Goal: Task Accomplishment & Management: Use online tool/utility

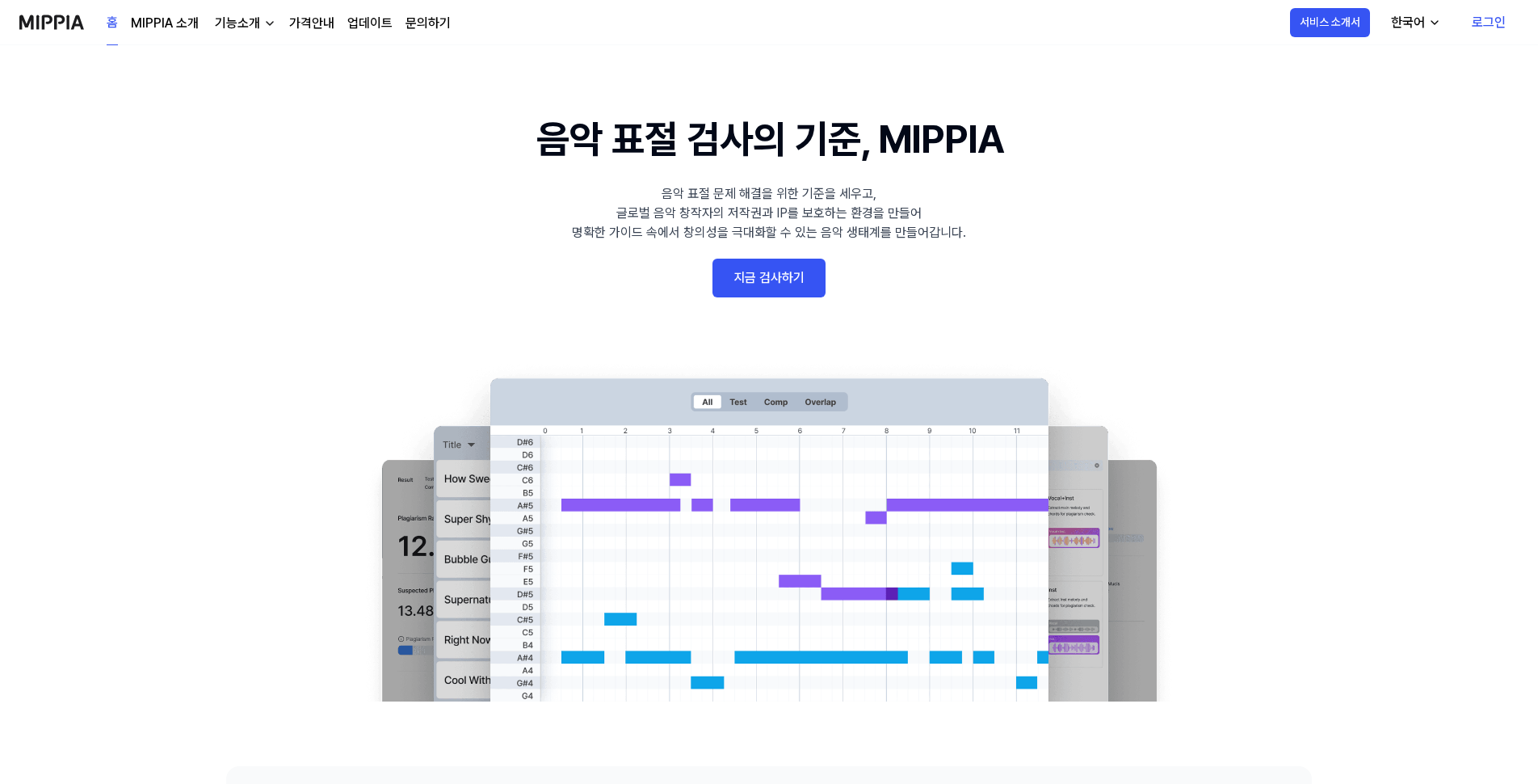
click at [774, 280] on link "지금 검사하기" at bounding box center [769, 278] width 113 height 39
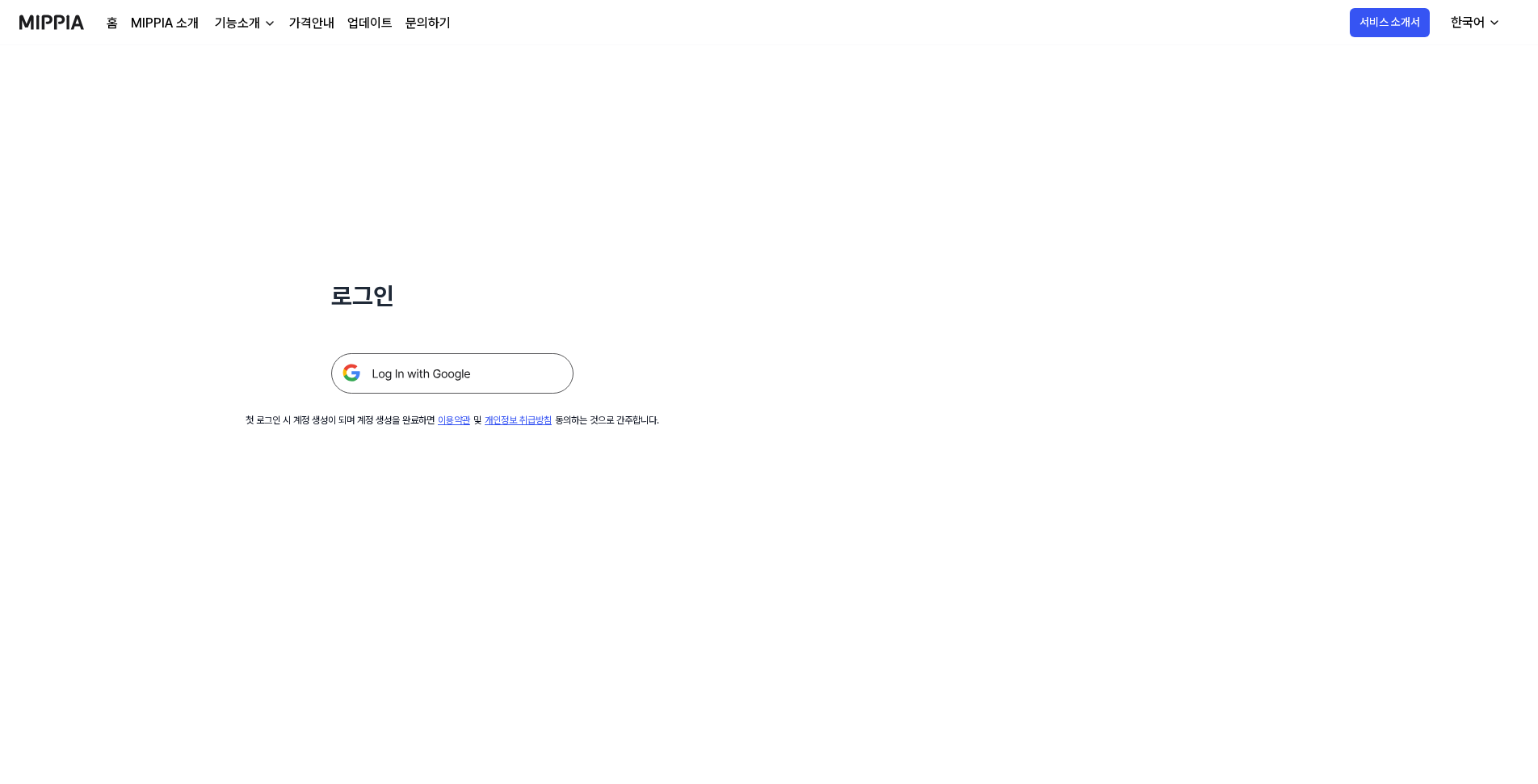
click at [459, 373] on img at bounding box center [452, 373] width 242 height 41
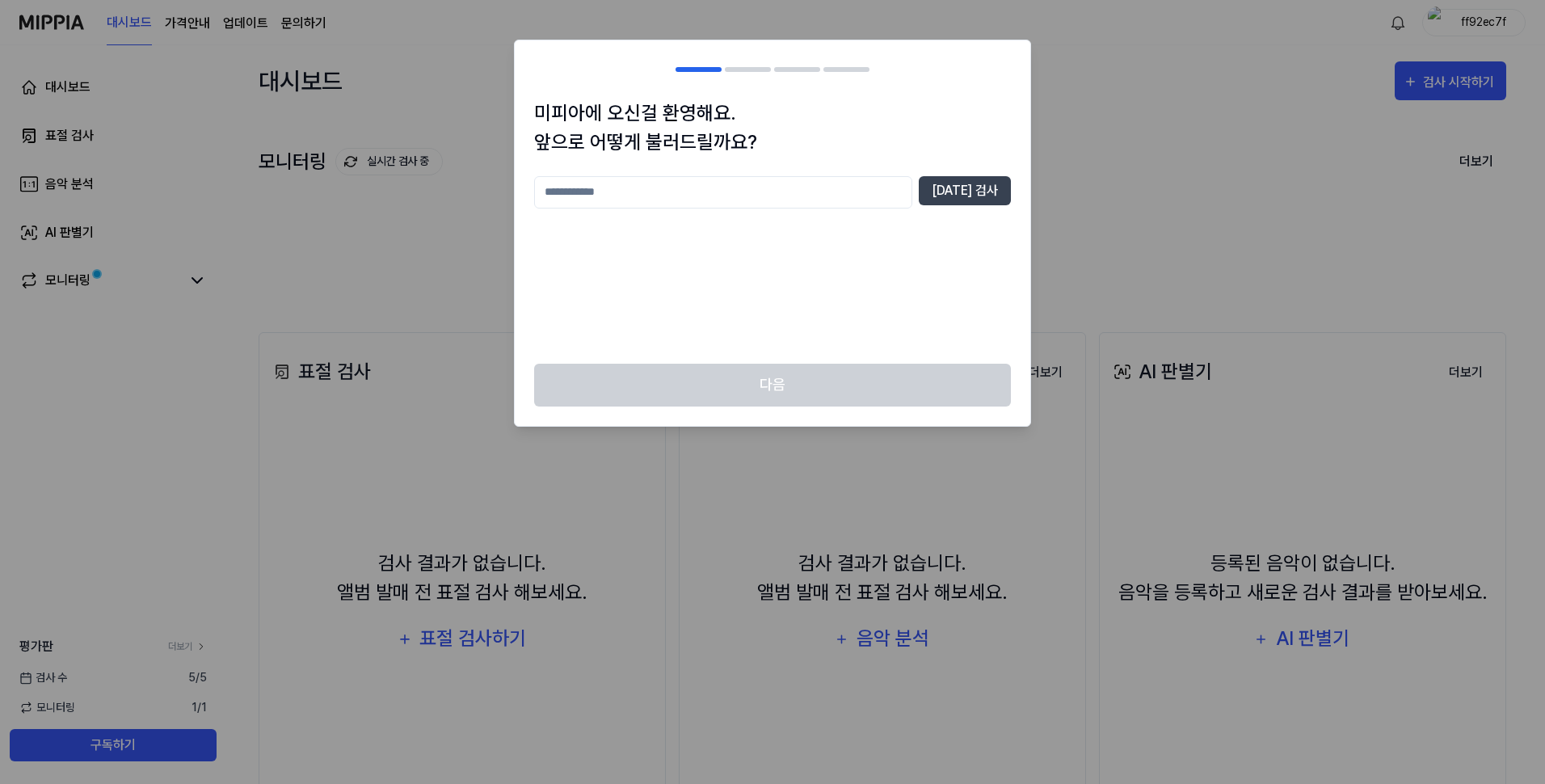
click at [817, 195] on input "text" at bounding box center [723, 192] width 378 height 33
type input "*"
click at [968, 185] on button "[DATE] 검사" at bounding box center [965, 190] width 92 height 29
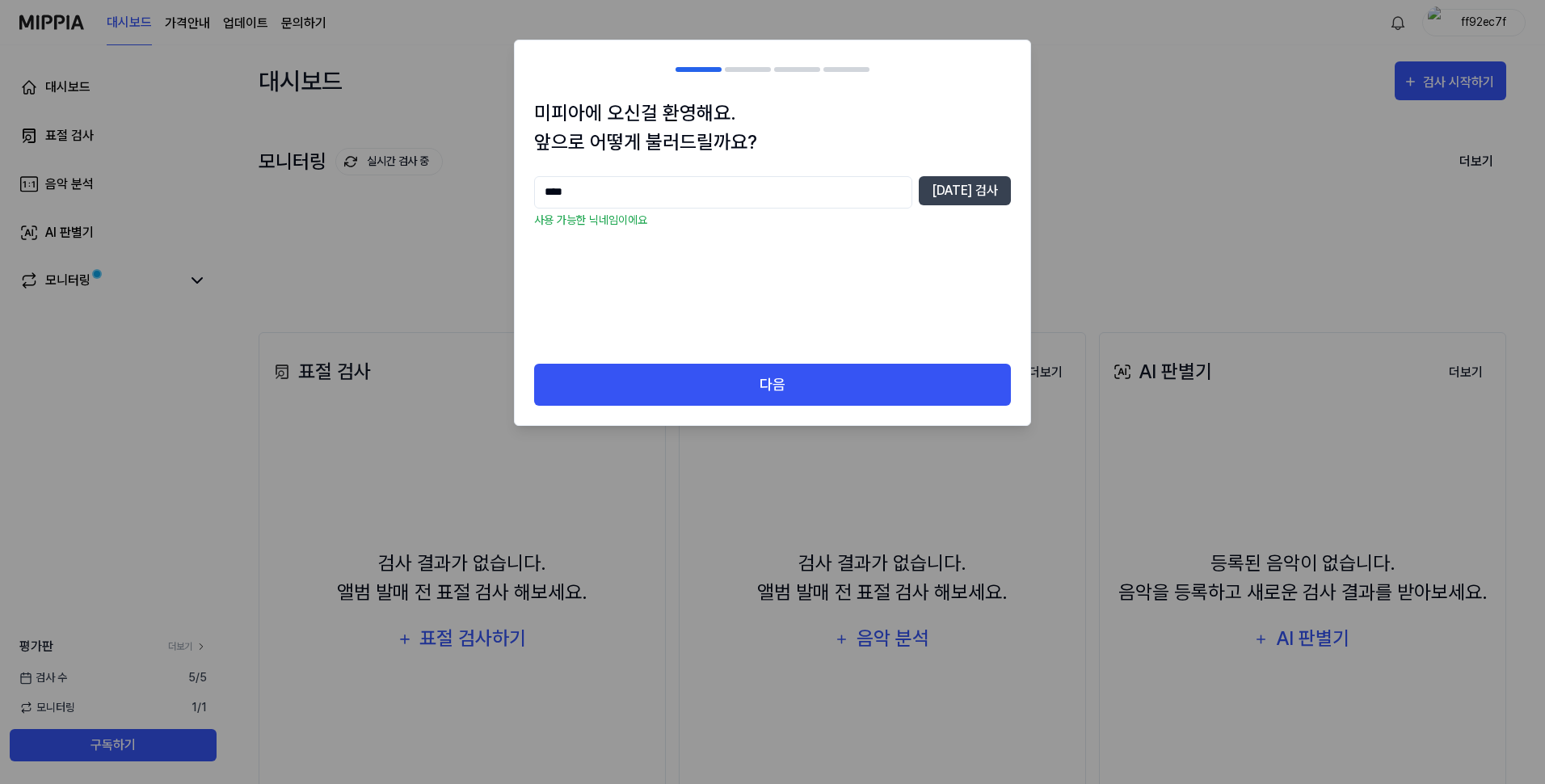
drag, startPoint x: 601, startPoint y: 192, endPoint x: 471, endPoint y: 192, distance: 130.0
click at [471, 192] on body "대시보드 가격안내 업데이트 문의하기 ff92ec7f 대시보드 표절 검사 음악 분석 AI 판별기 모니터링 평가판 더보기 검사 [DATE] 모니터…" at bounding box center [769, 392] width 1539 height 784
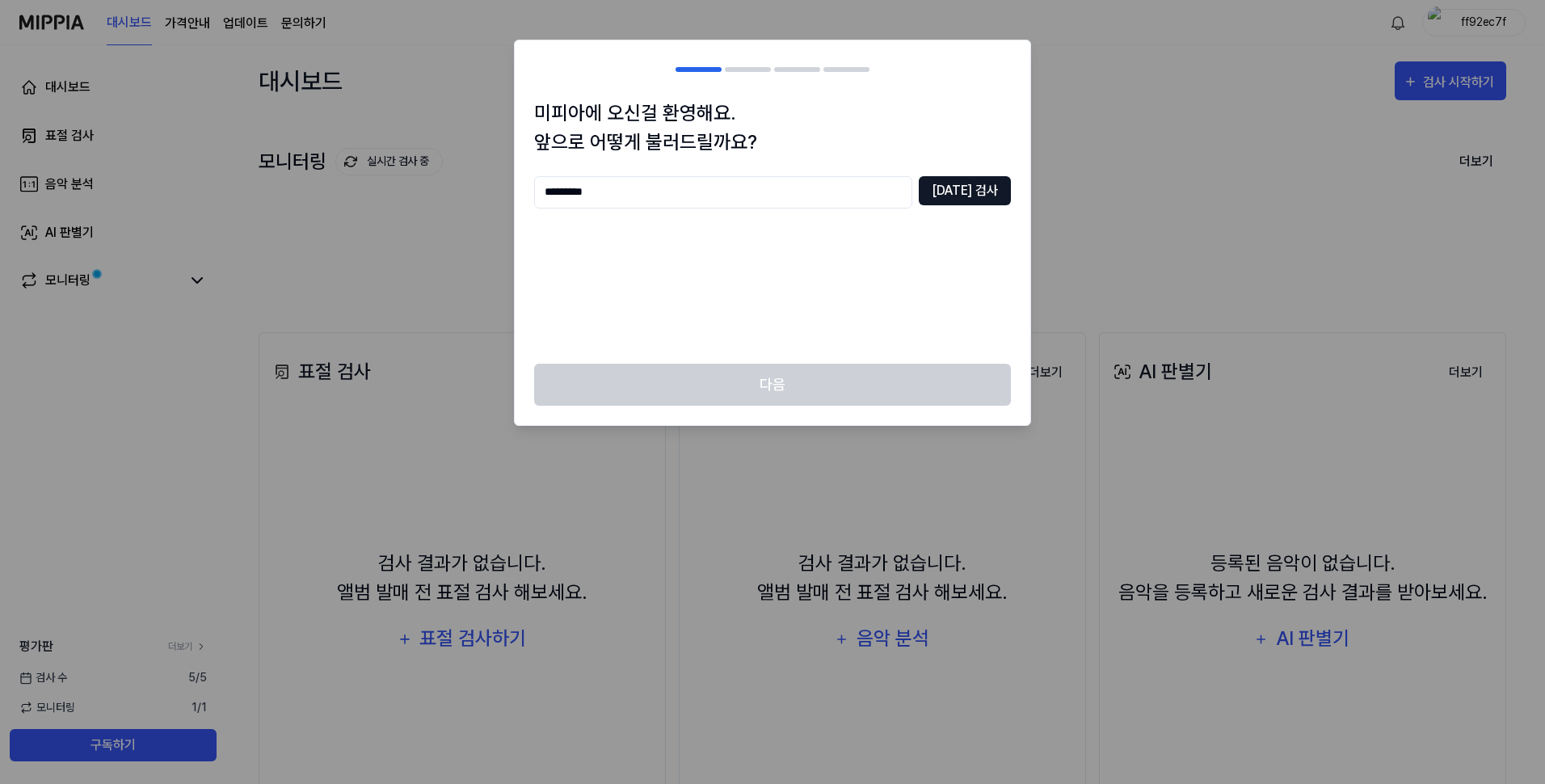
type input "*********"
click at [986, 195] on button "[DATE] 검사" at bounding box center [965, 190] width 92 height 29
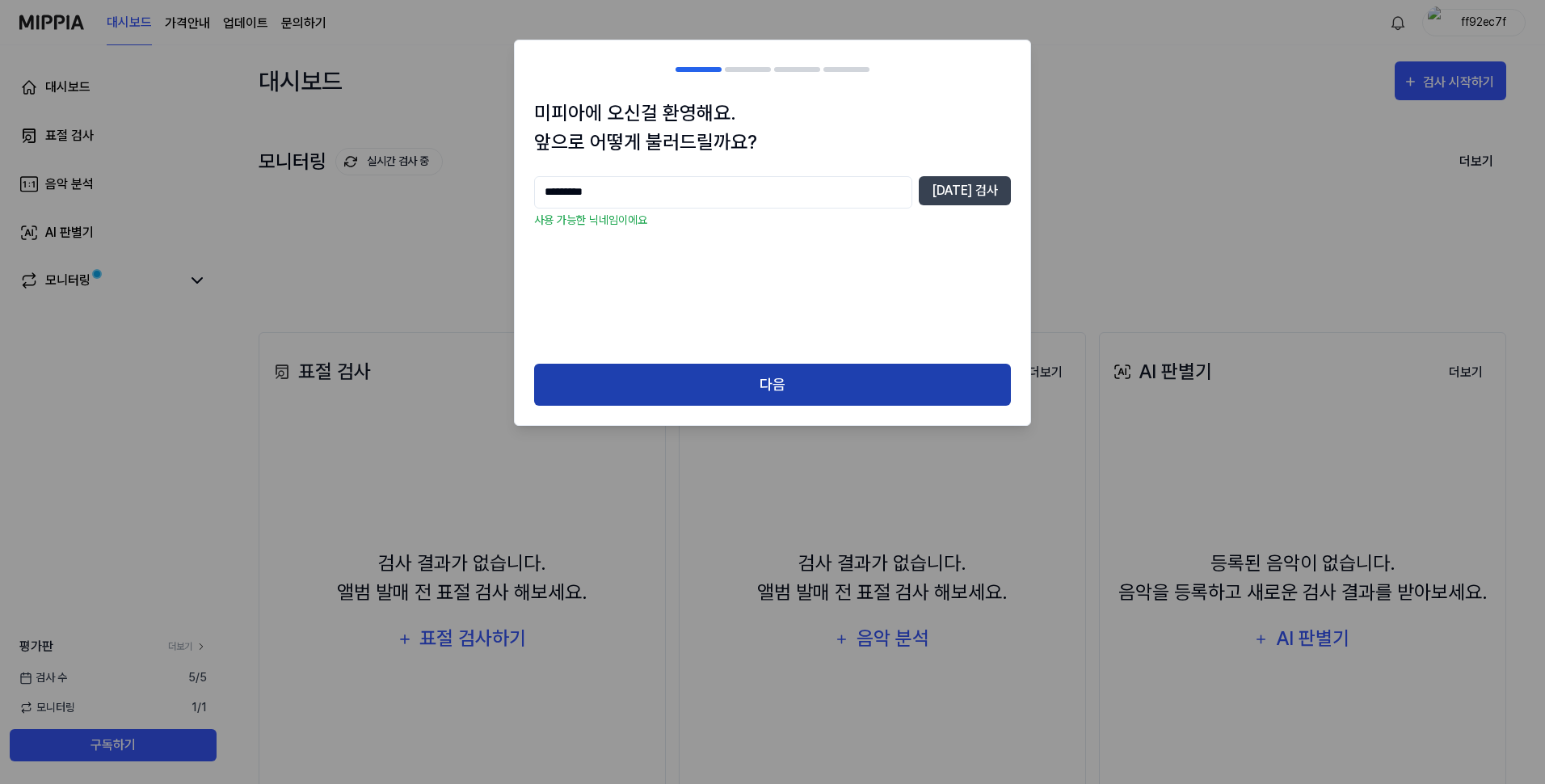
click at [780, 388] on button "다음" at bounding box center [773, 385] width 477 height 42
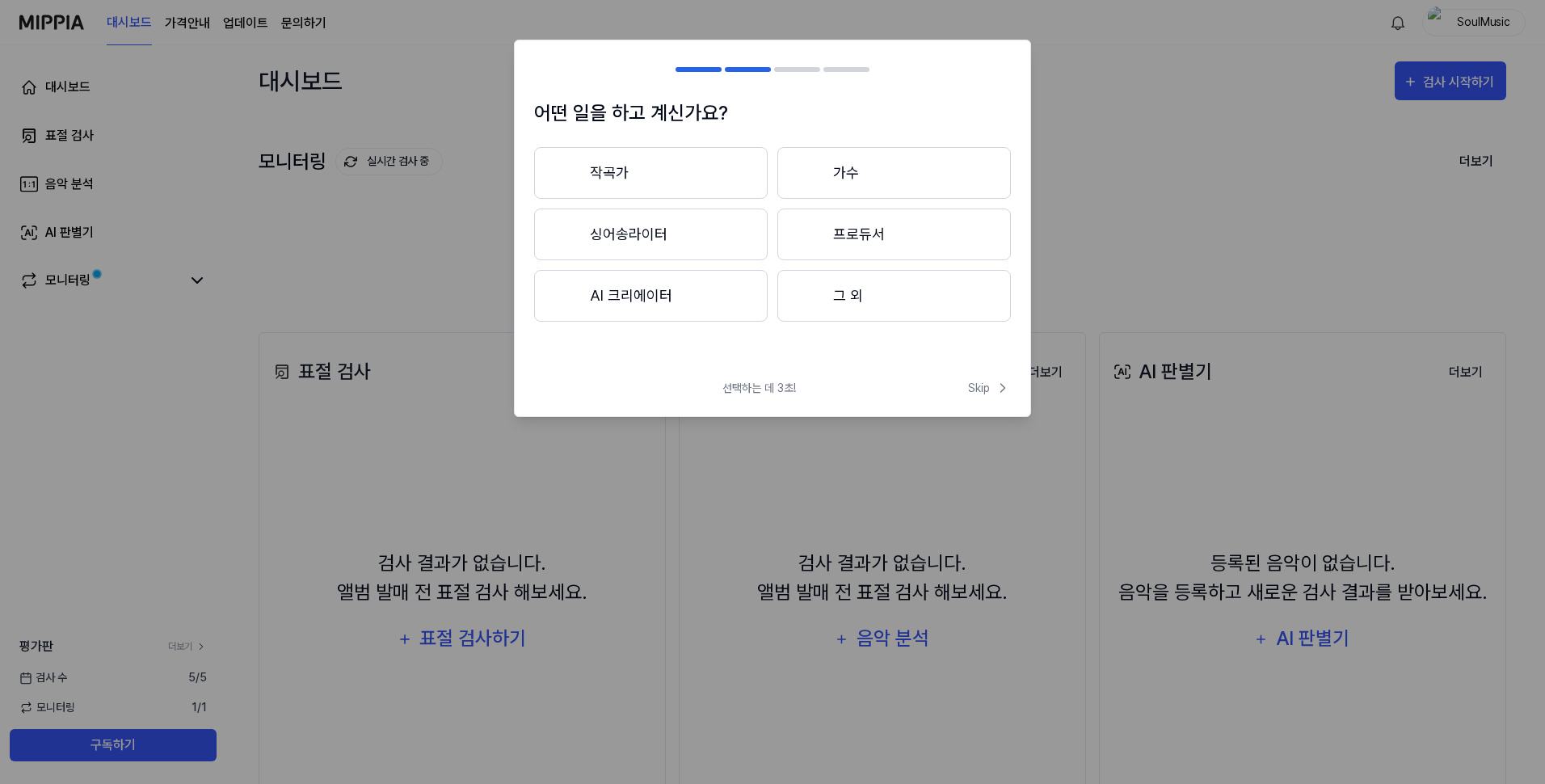
click at [644, 305] on button "AI 크리에이터" at bounding box center [651, 296] width 233 height 52
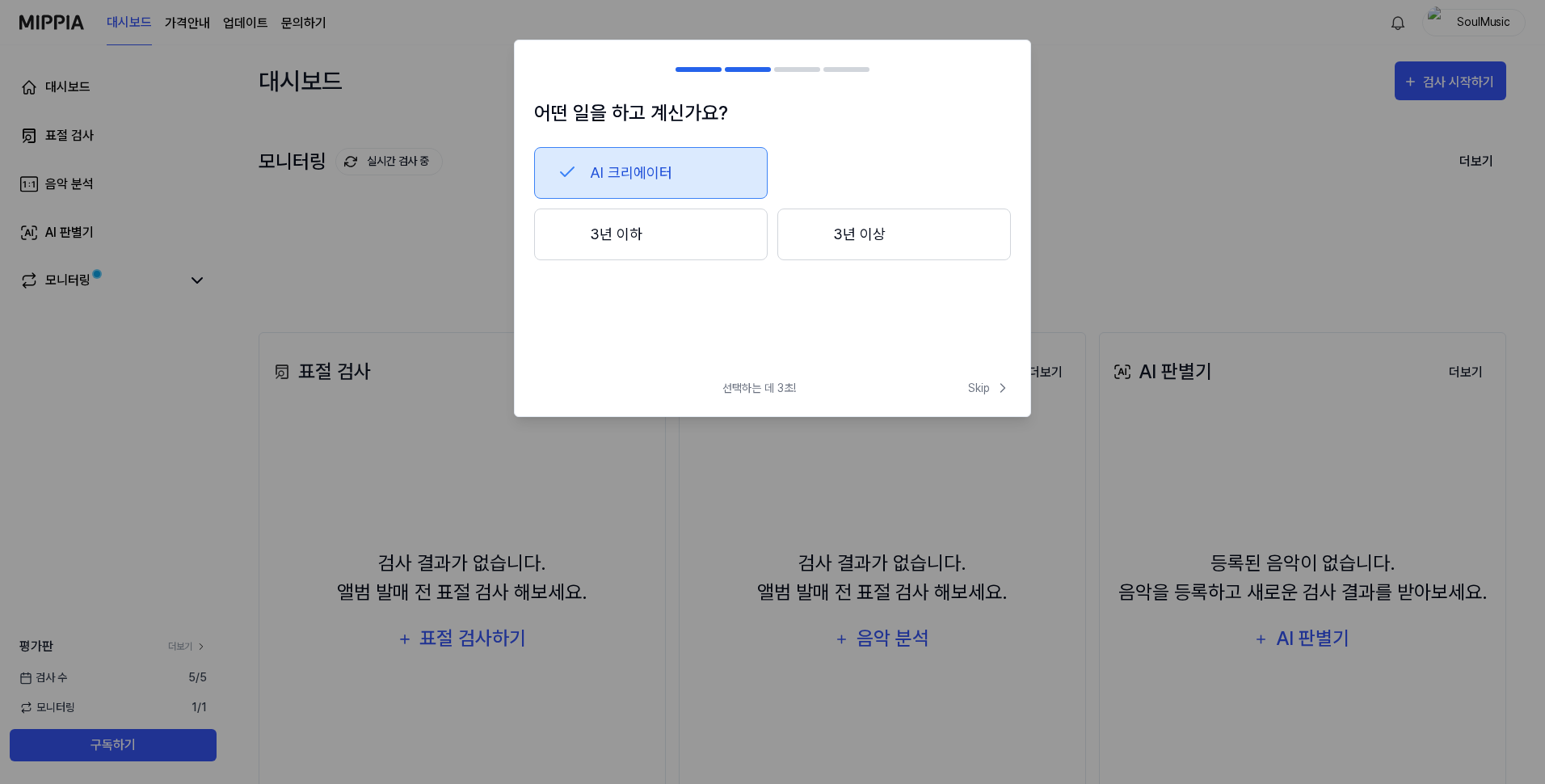
click at [693, 237] on button "3년 이하" at bounding box center [651, 234] width 233 height 52
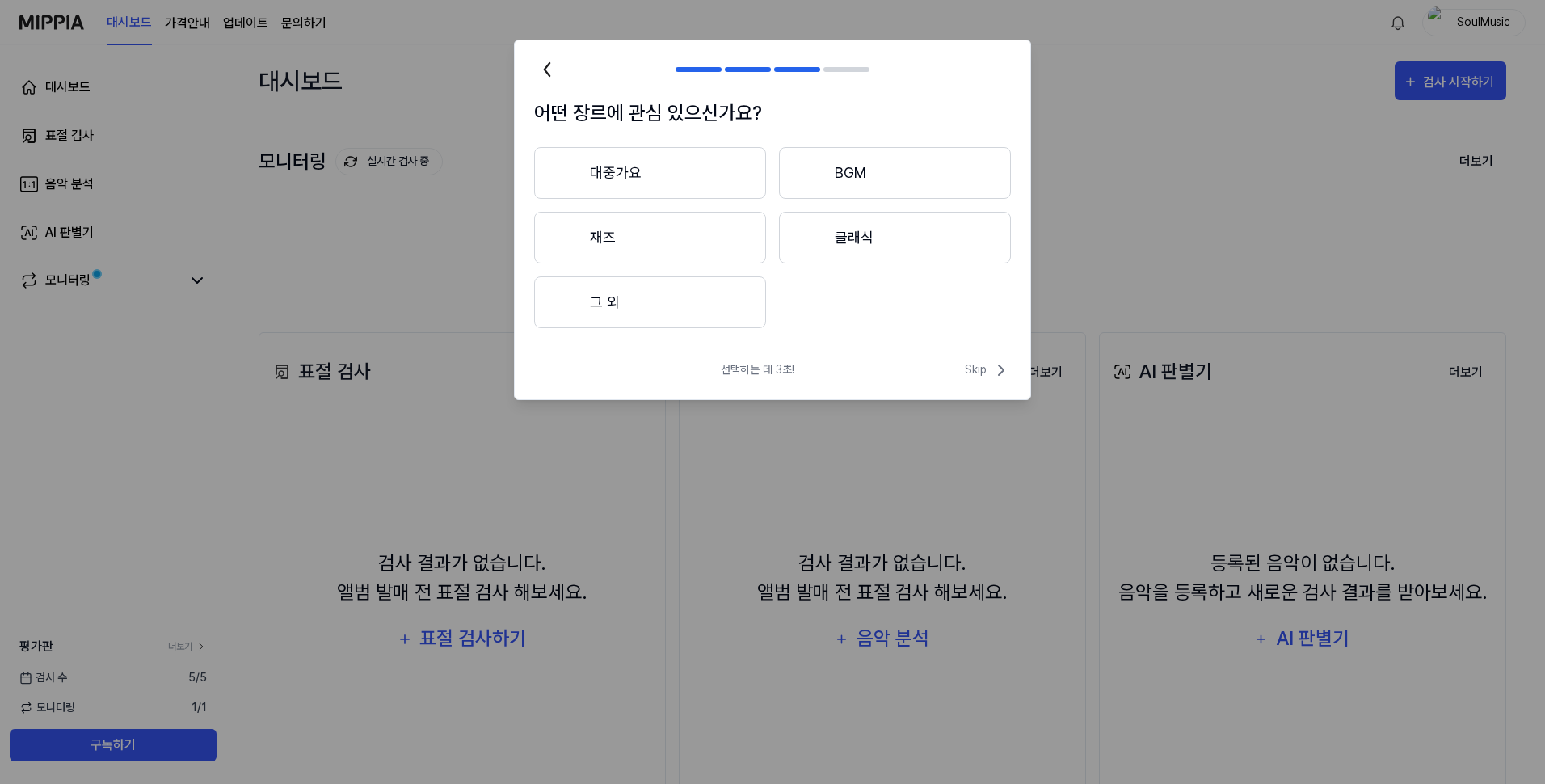
click at [654, 177] on button "대중가요" at bounding box center [650, 173] width 232 height 52
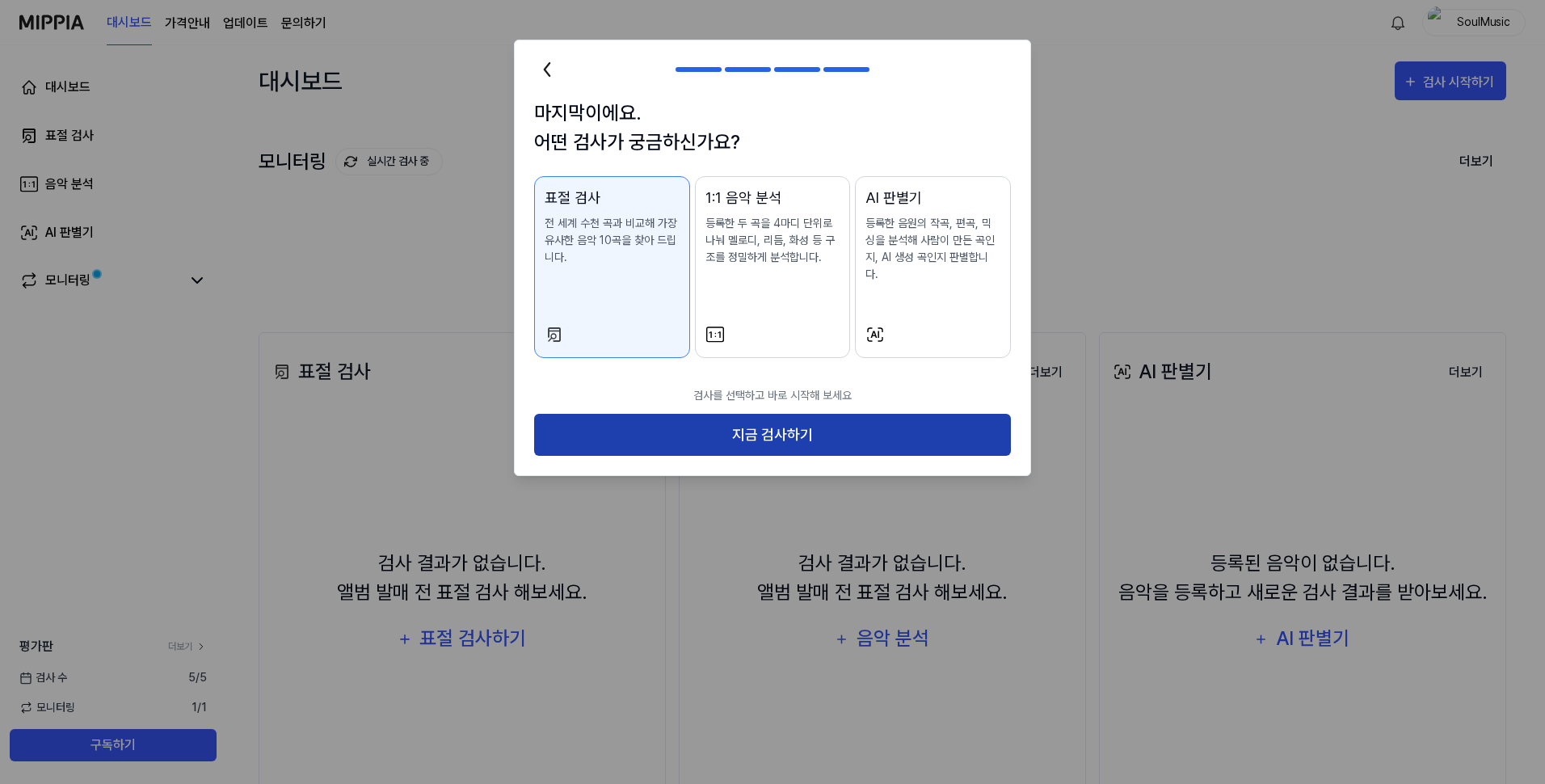
click at [793, 423] on button "지금 검사하기" at bounding box center [773, 434] width 477 height 42
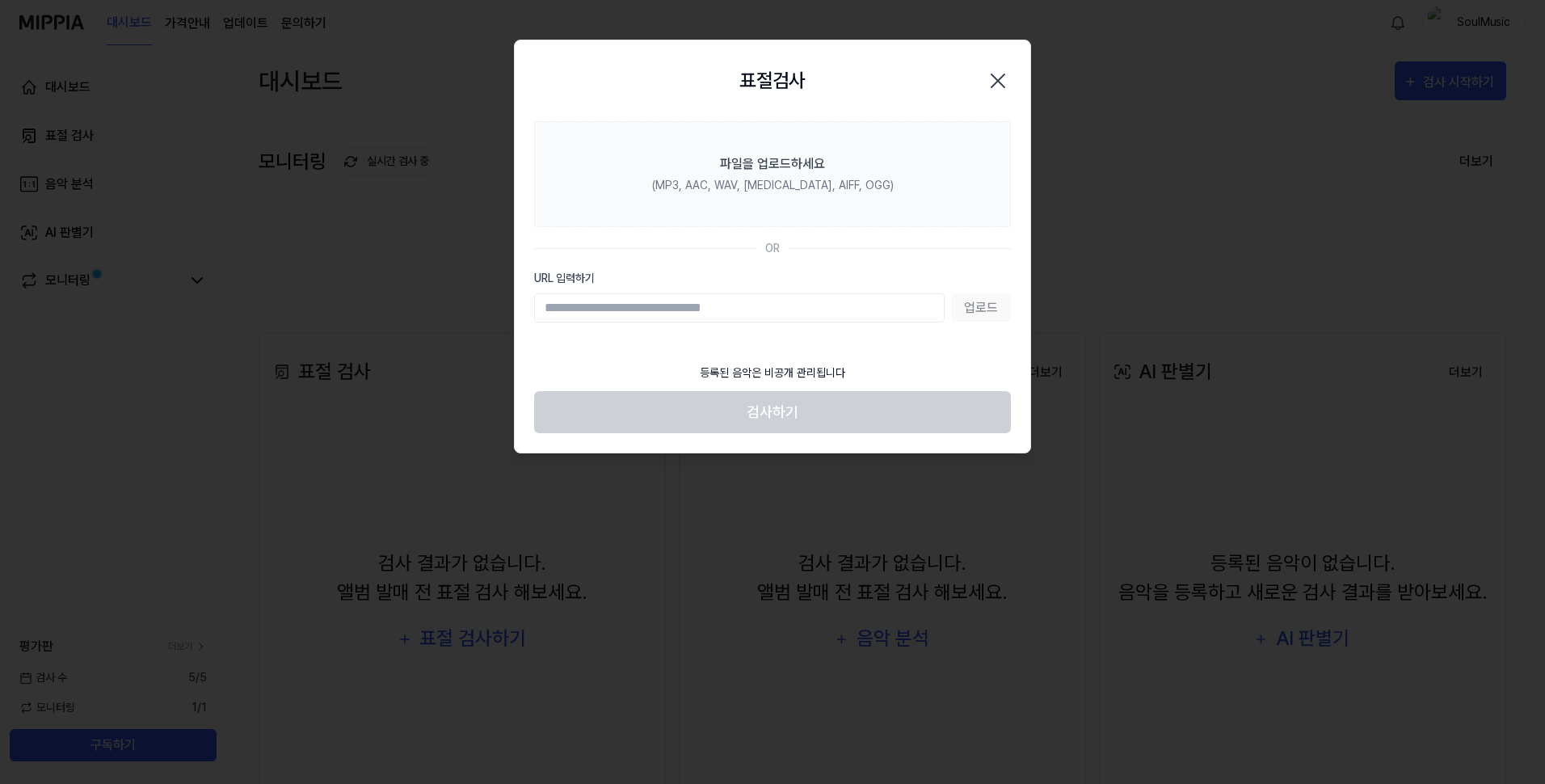
click at [975, 309] on div "업로드" at bounding box center [773, 307] width 477 height 29
click at [792, 301] on input "URL 입력하기" at bounding box center [739, 307] width 411 height 29
click at [788, 310] on input "URL 입력하기" at bounding box center [739, 307] width 411 height 29
click at [639, 307] on input "URL 입력하기" at bounding box center [739, 307] width 411 height 29
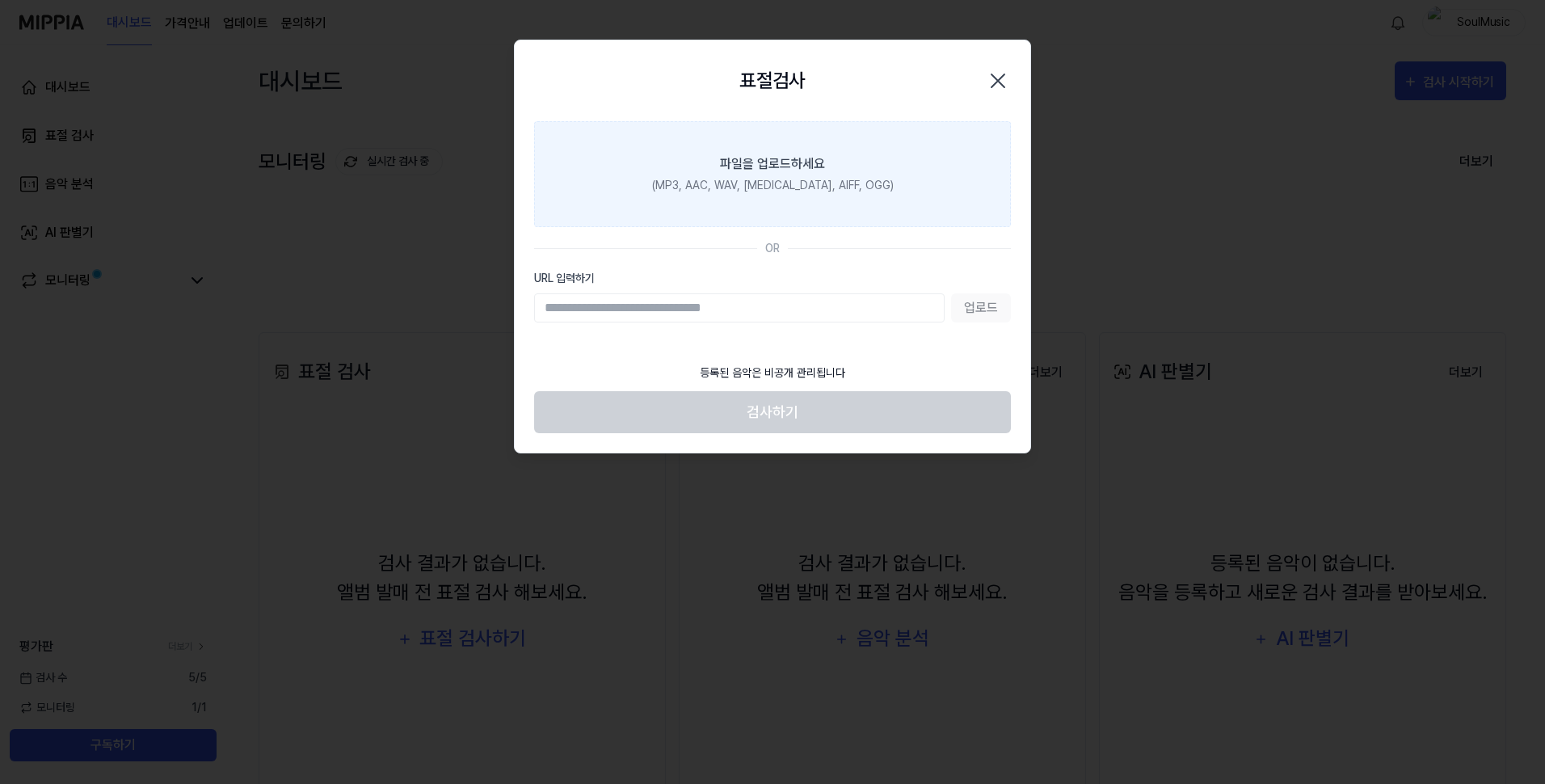
click at [791, 170] on div "파일을 업로드하세요" at bounding box center [772, 164] width 105 height 19
click at [0, 0] on input "파일을 업로드하세요 (MP3, AAC, WAV, [MEDICAL_DATA], AIFF, OGG)" at bounding box center [0, 0] width 0 height 0
click at [781, 177] on div "(MP3, AAC, WAV, [MEDICAL_DATA], AIFF, OGG)" at bounding box center [773, 185] width 242 height 17
click at [0, 0] on input "파일을 업로드하세요 (MP3, AAC, WAV, [MEDICAL_DATA], AIFF, OGG)" at bounding box center [0, 0] width 0 height 0
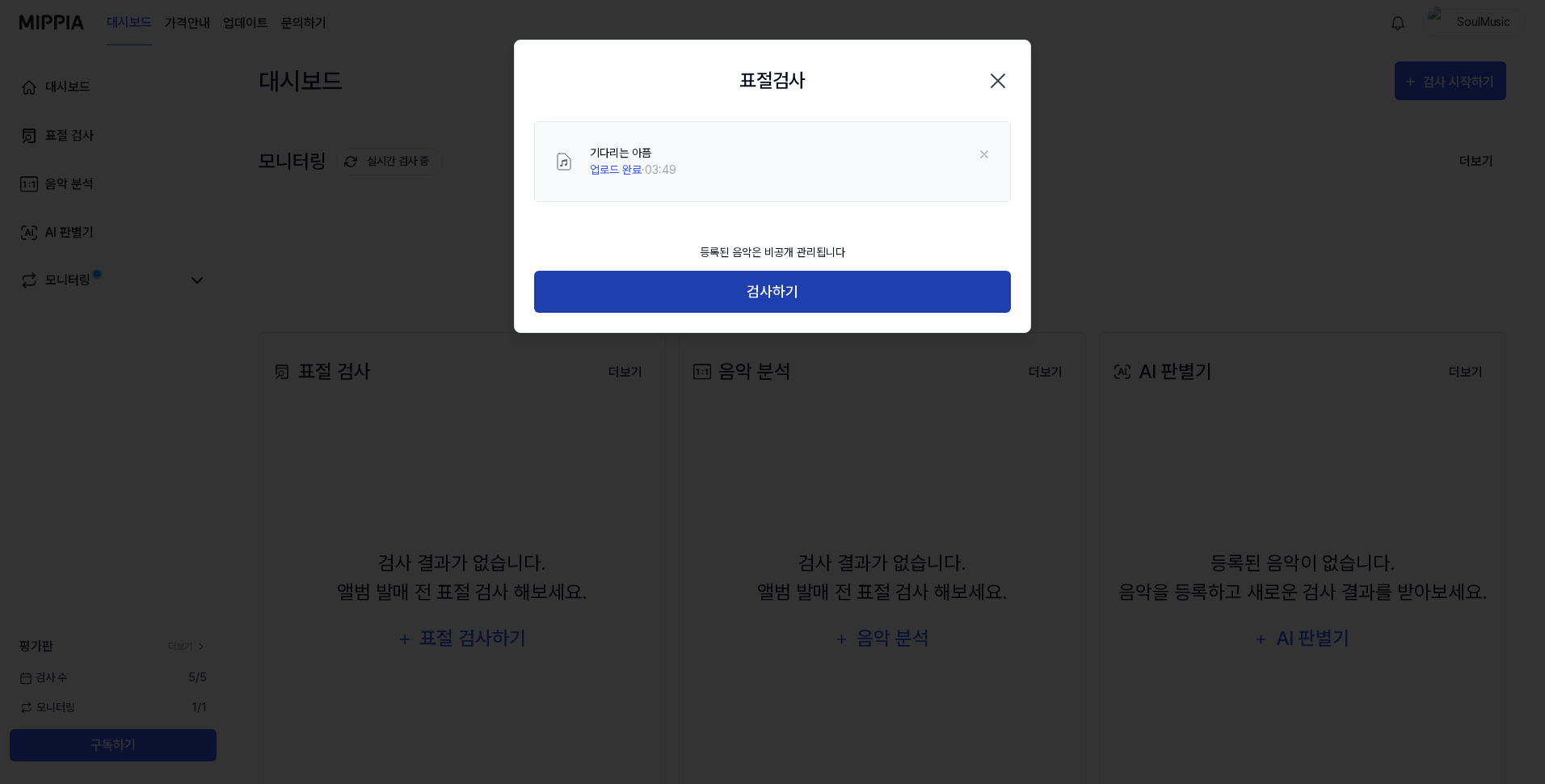
click at [749, 293] on button "검사하기" at bounding box center [773, 292] width 477 height 42
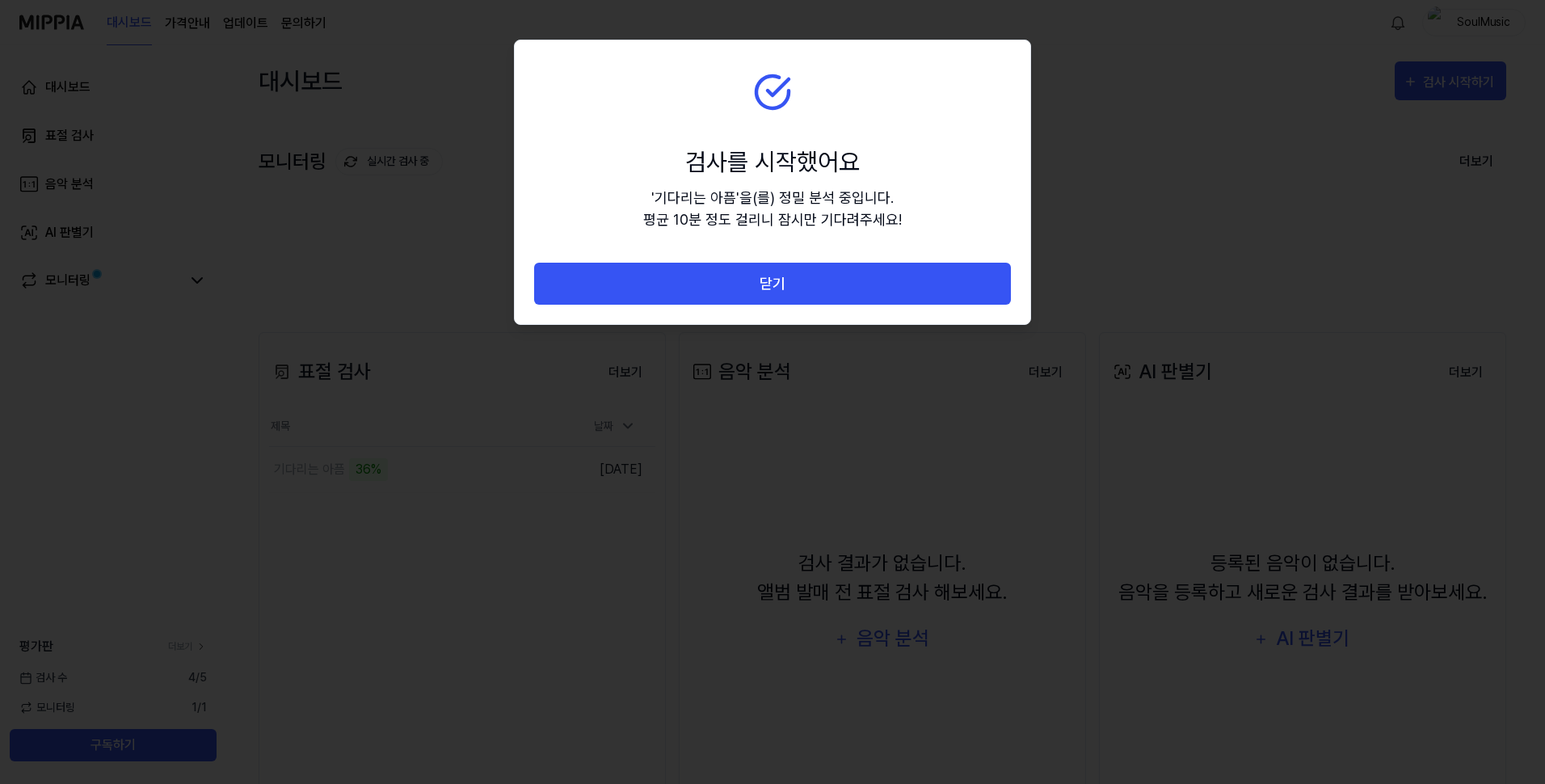
drag, startPoint x: 851, startPoint y: 67, endPoint x: 623, endPoint y: 137, distance: 238.5
click at [624, 137] on section "검사를 시작했어요 ' 기다리는 아픔 ' 을(를) 정밀 분석 중입니다. 평균 10분 정도 걸리니 잠시만 기다려주세요!" at bounding box center [773, 152] width 516 height 222
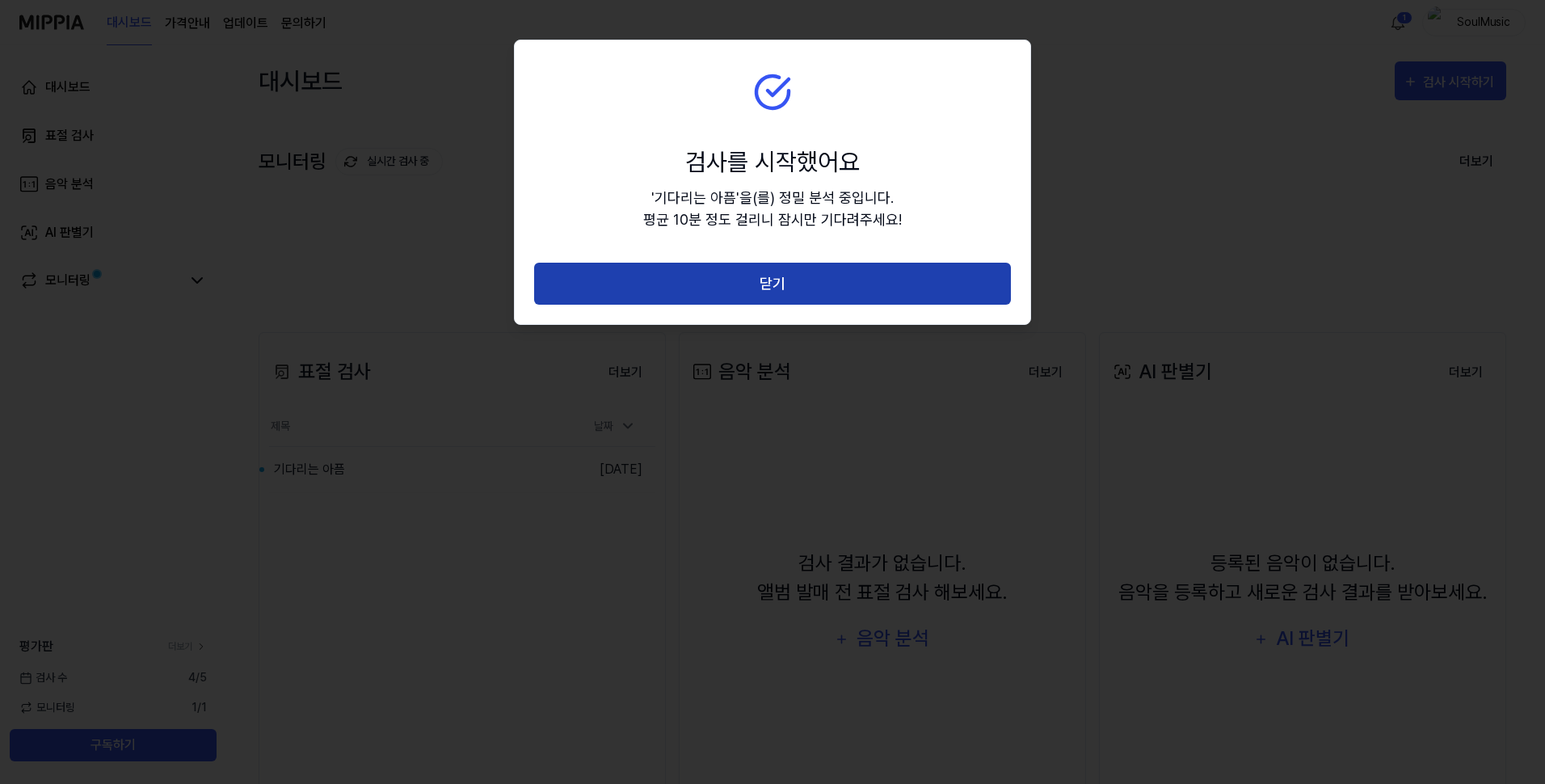
click at [771, 287] on button "닫기" at bounding box center [773, 283] width 477 height 42
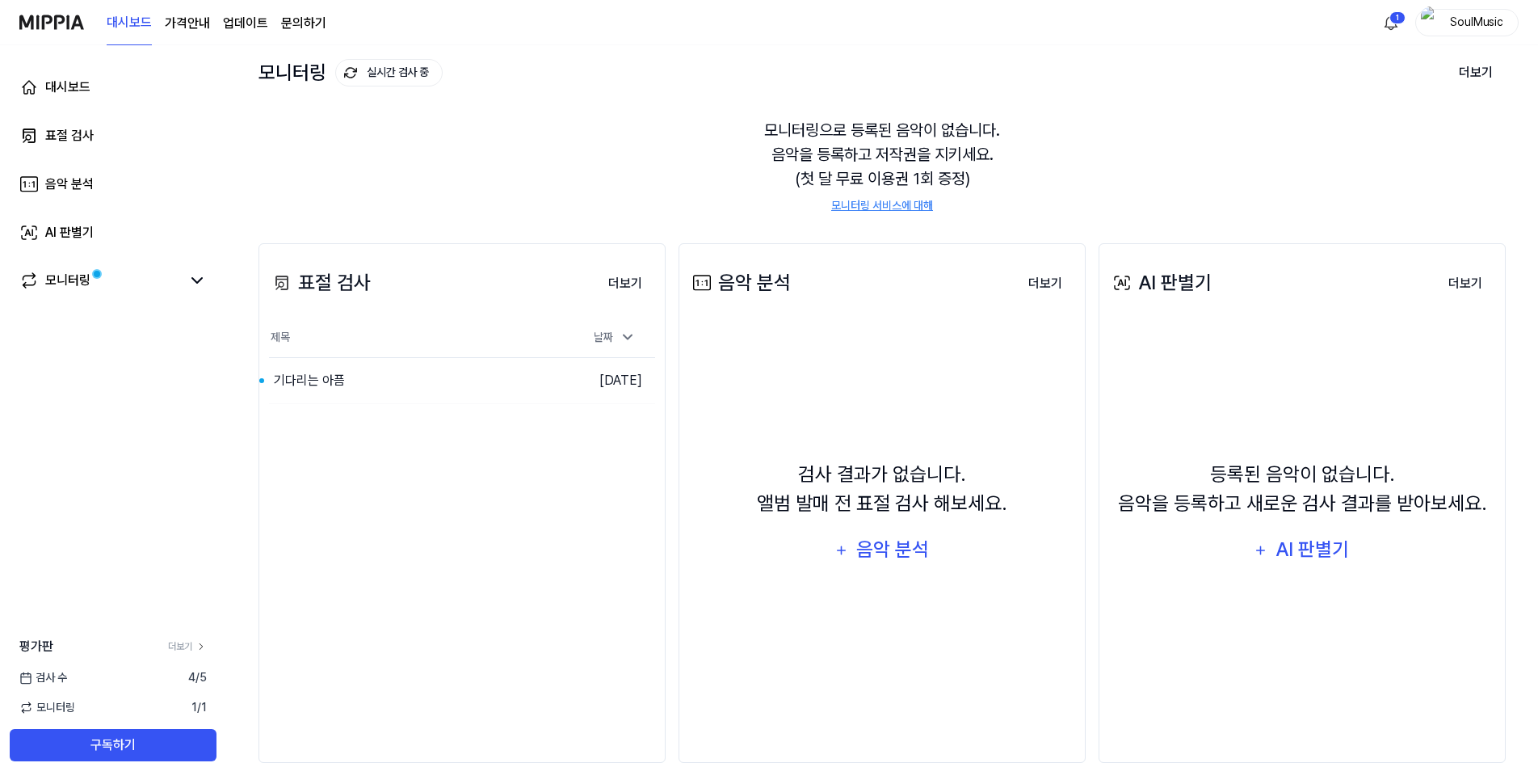
scroll to position [100, 0]
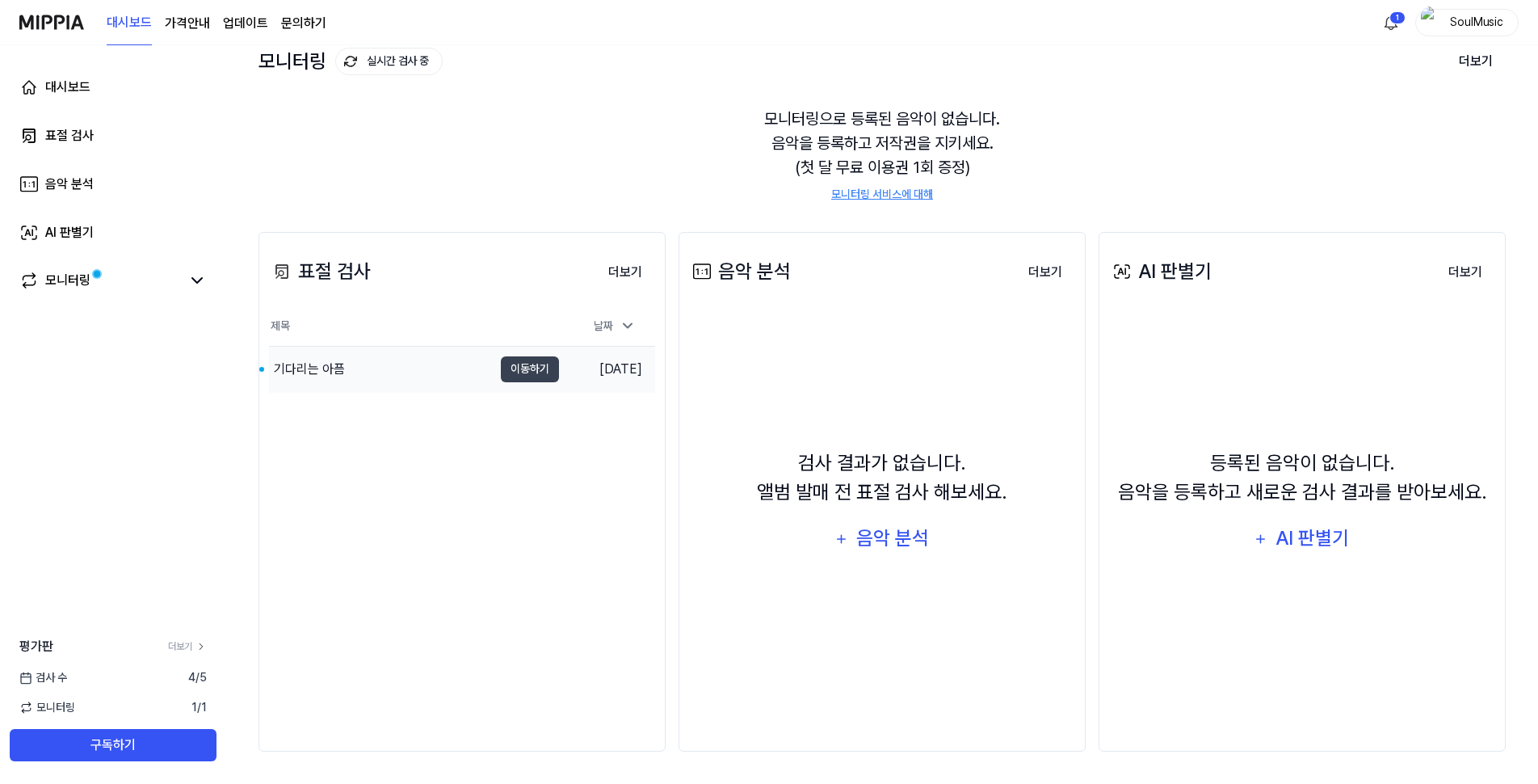
click at [326, 366] on div "기다리는 아픔" at bounding box center [309, 369] width 72 height 19
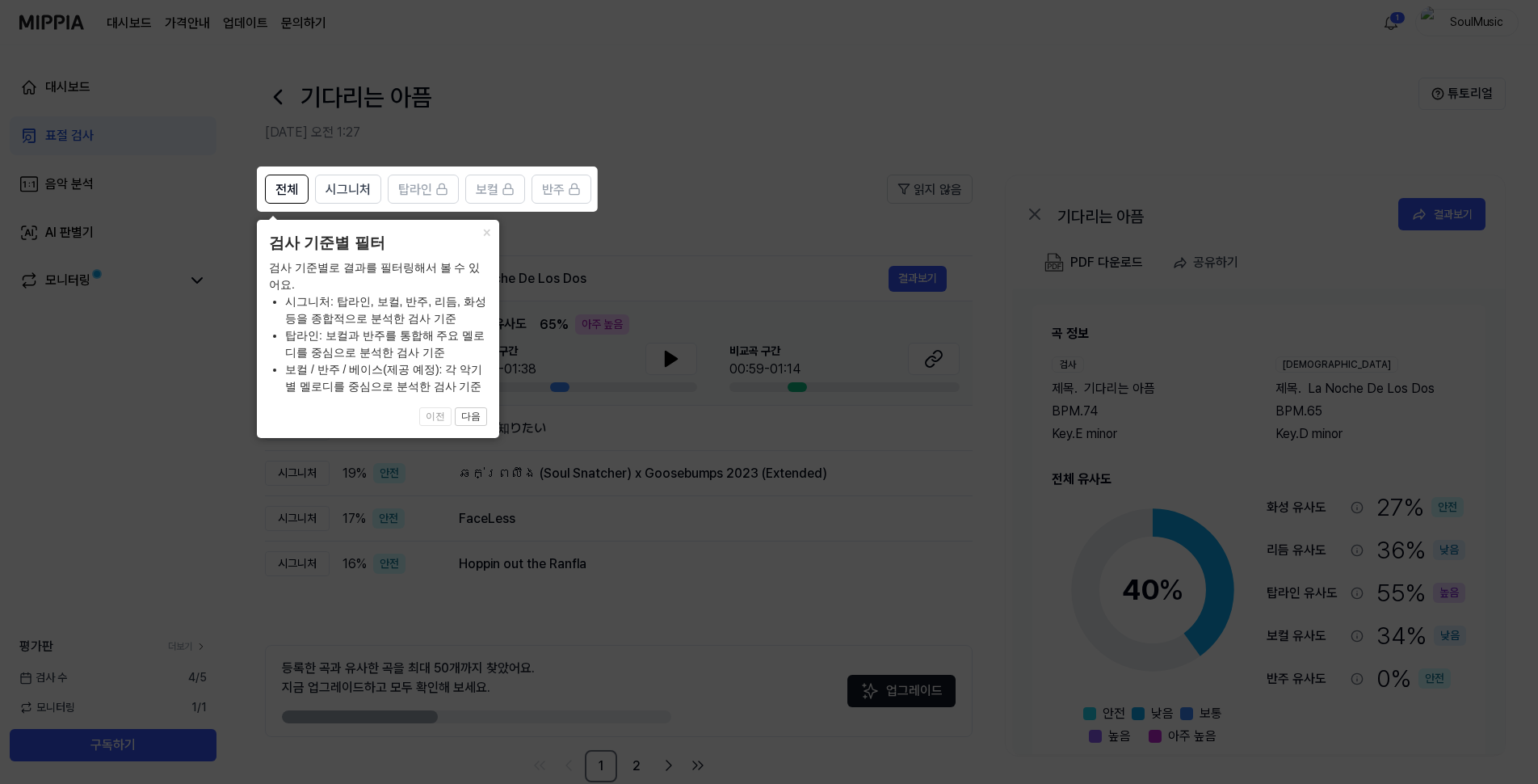
click at [758, 108] on icon at bounding box center [772, 392] width 1544 height 784
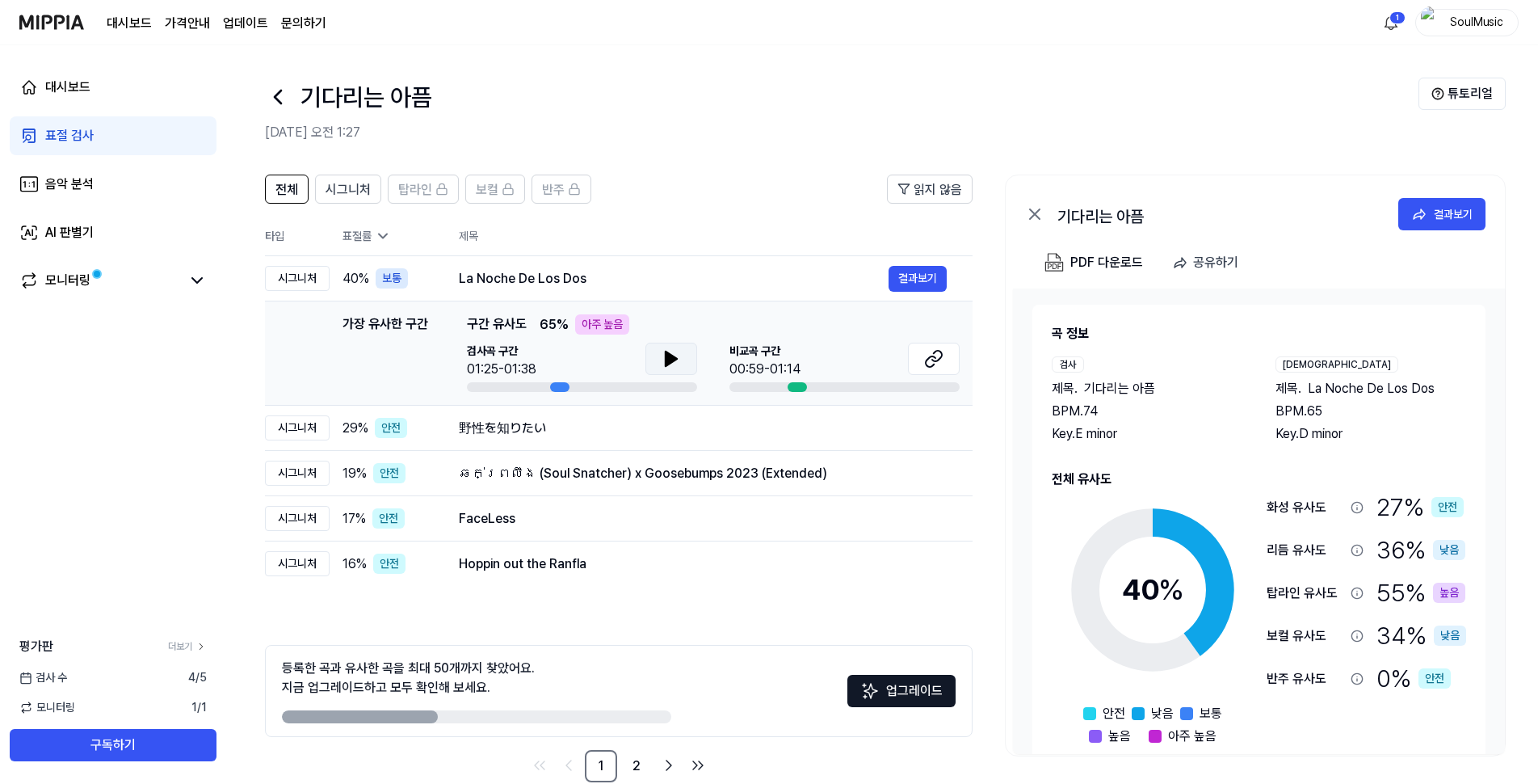
click at [660, 359] on button at bounding box center [671, 358] width 52 height 33
click at [655, 358] on button at bounding box center [671, 358] width 52 height 33
click at [948, 354] on button at bounding box center [933, 358] width 52 height 33
click at [68, 185] on div "음악 분석" at bounding box center [69, 185] width 49 height 19
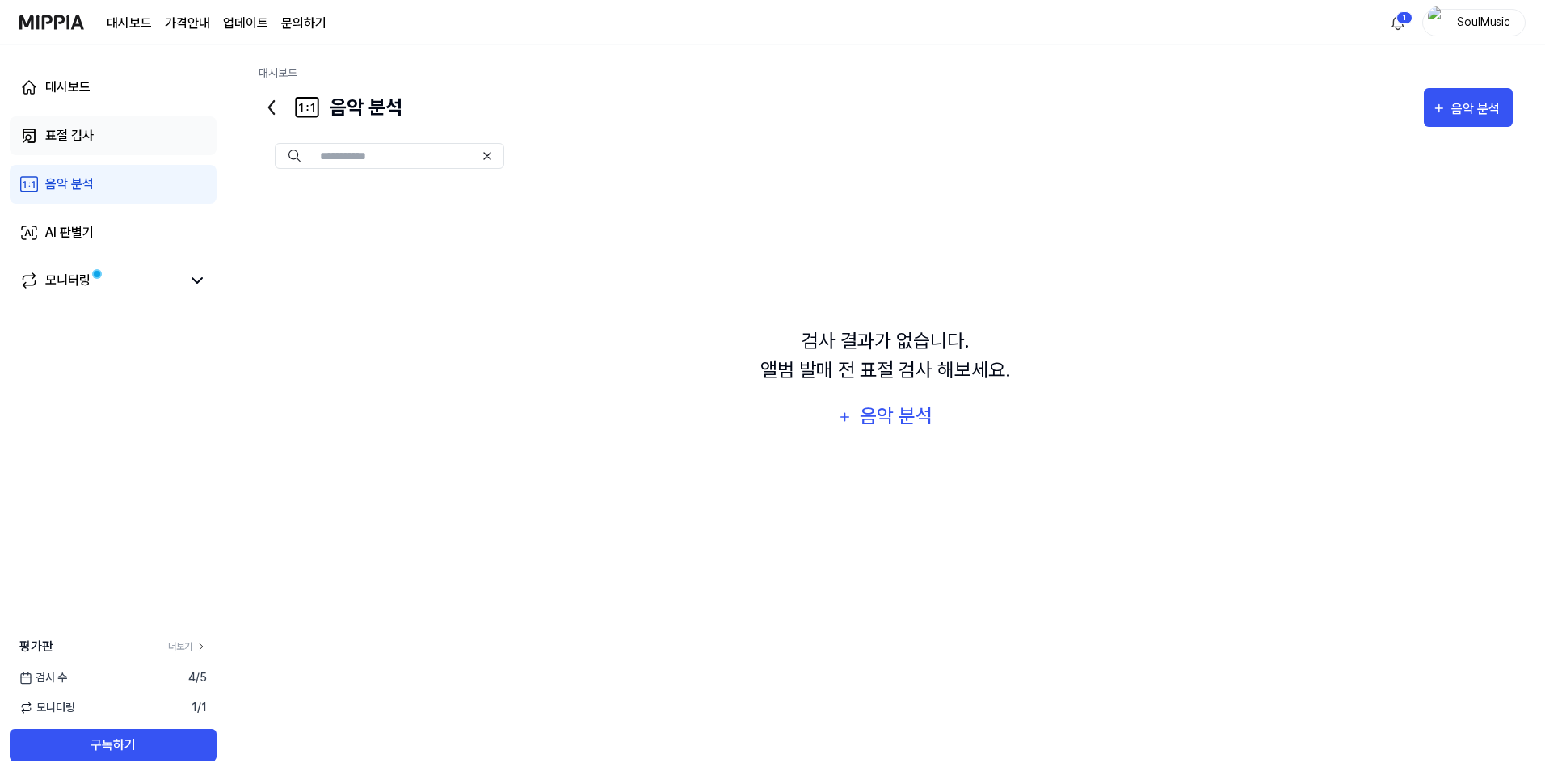
click at [62, 142] on div "표절 검사" at bounding box center [69, 136] width 49 height 19
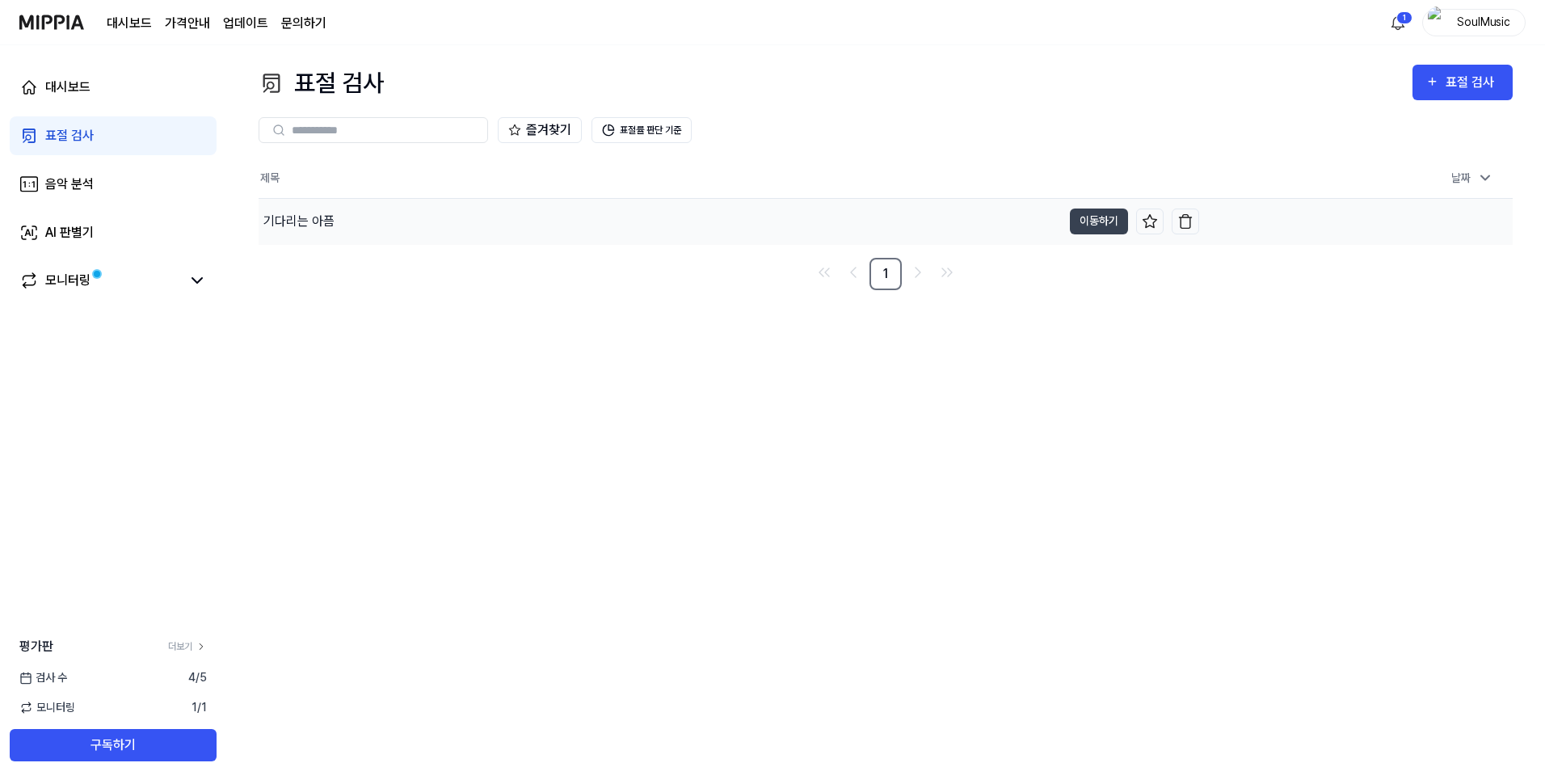
click at [328, 225] on div "기다리는 아픔" at bounding box center [299, 222] width 72 height 19
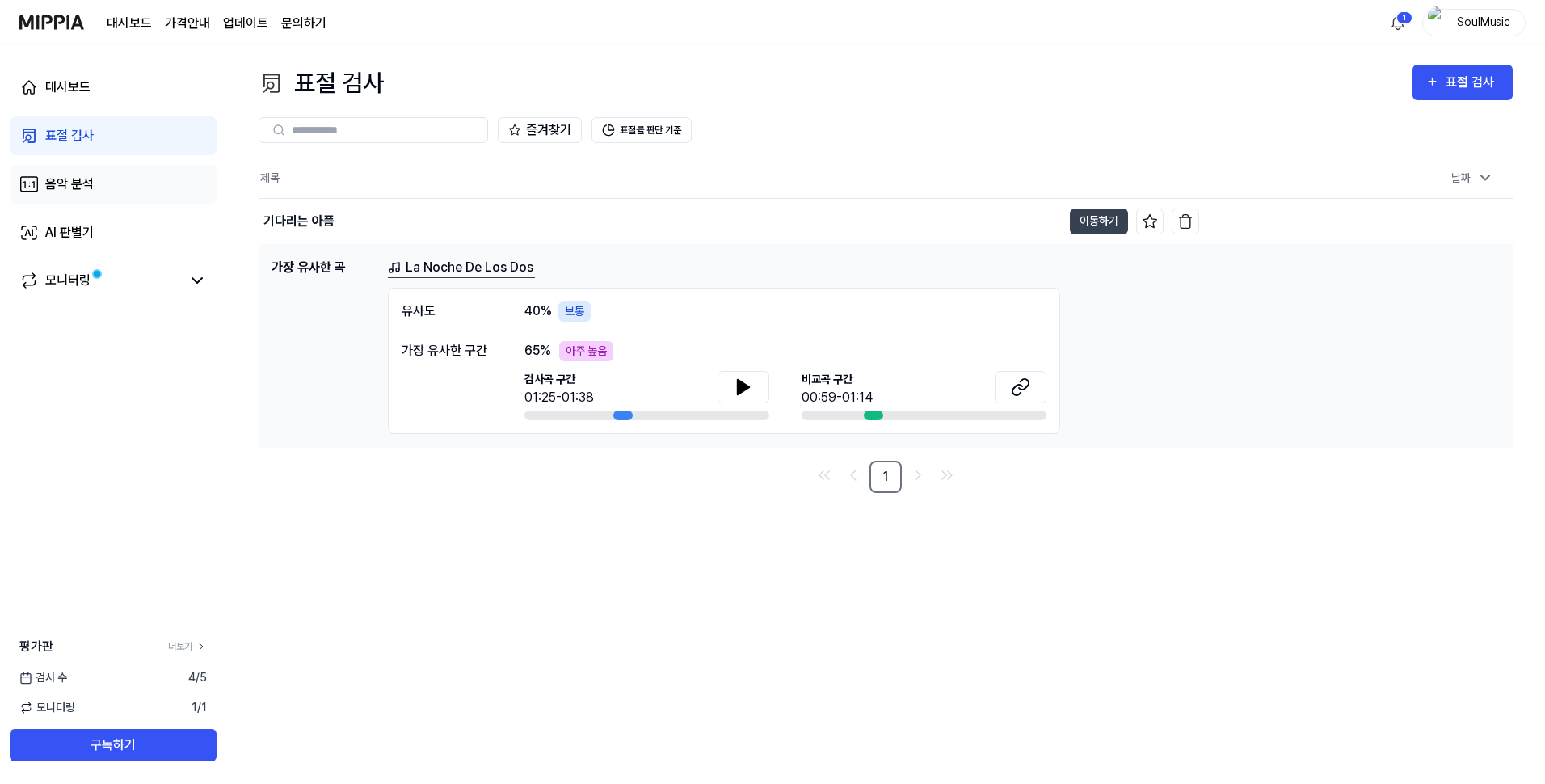
click at [66, 185] on div "음악 분석" at bounding box center [69, 185] width 49 height 19
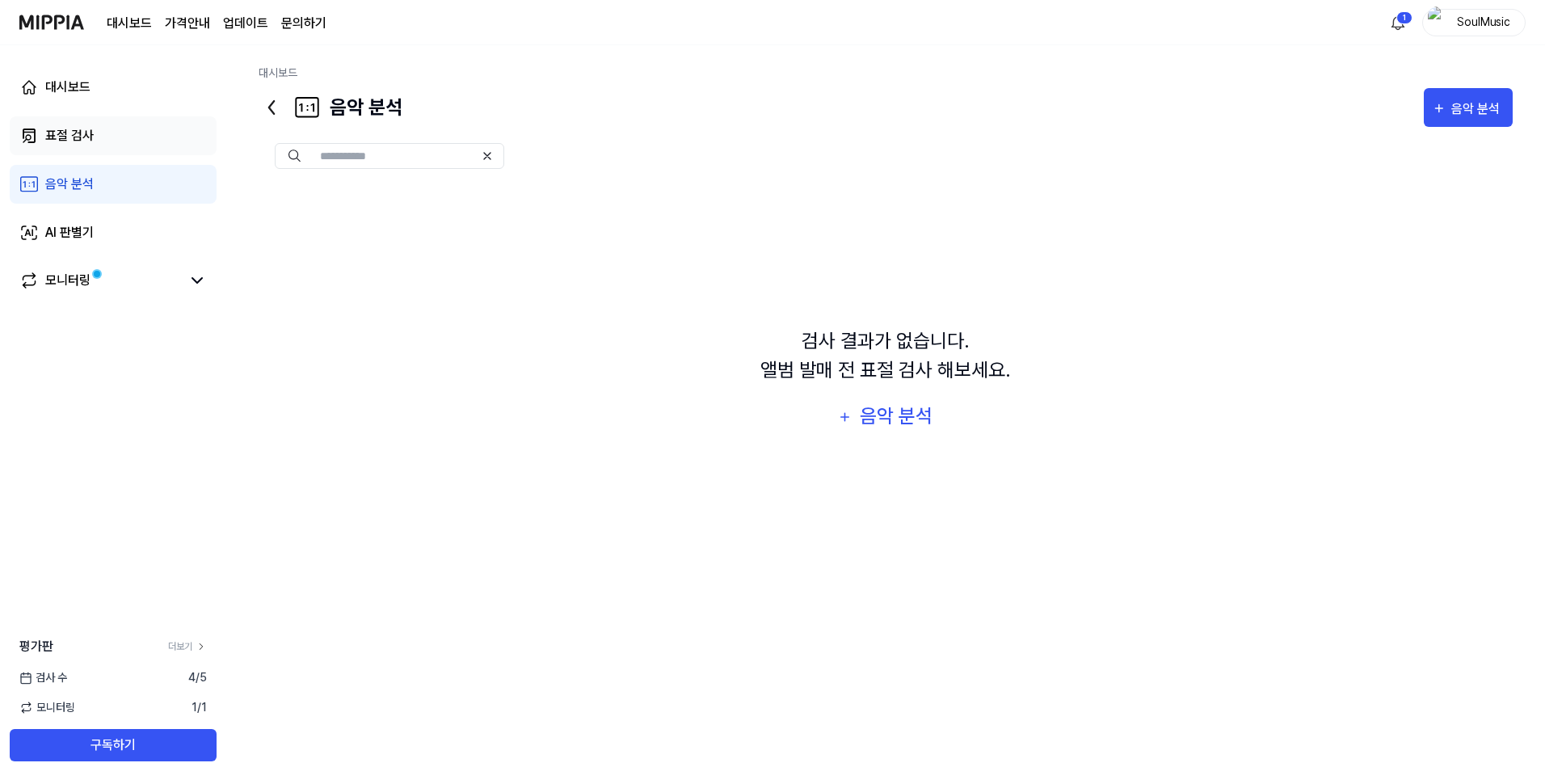
click at [75, 138] on div "표절 검사" at bounding box center [69, 136] width 49 height 19
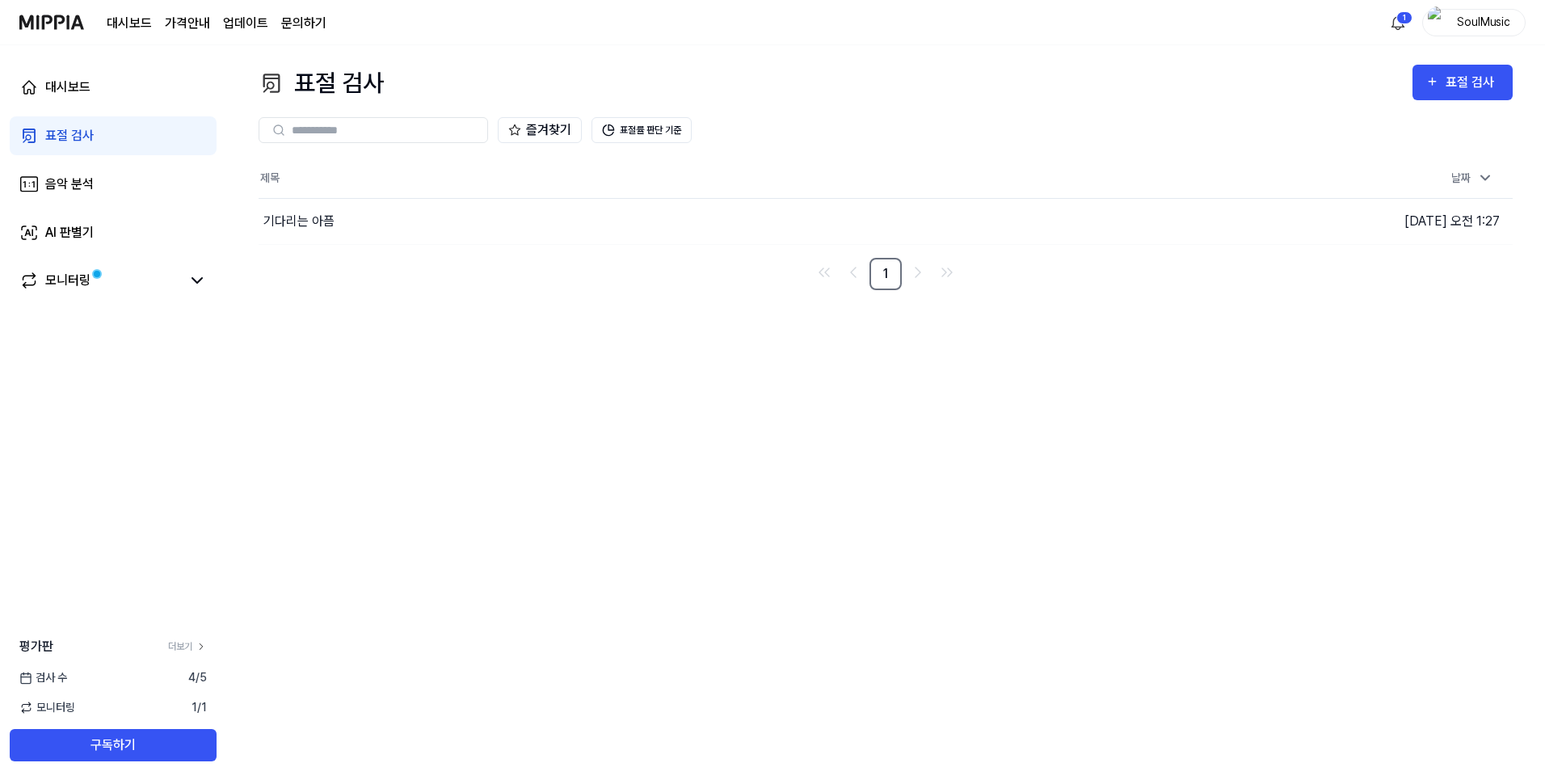
click at [75, 138] on div "표절 검사" at bounding box center [69, 136] width 49 height 19
click at [309, 215] on div "기다리는 아픔" at bounding box center [299, 222] width 72 height 19
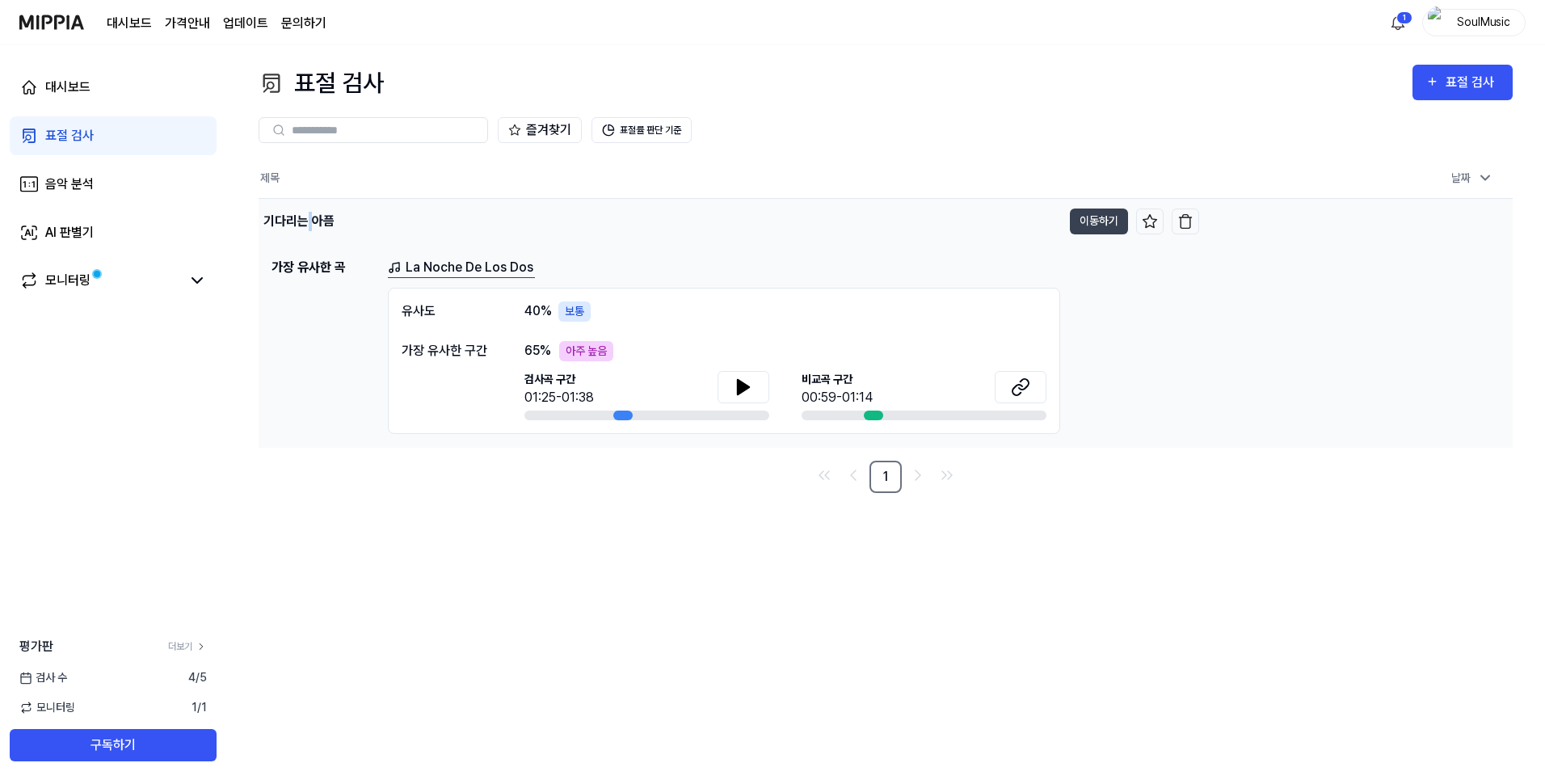
click at [309, 215] on div "기다리는 아픔" at bounding box center [299, 222] width 72 height 19
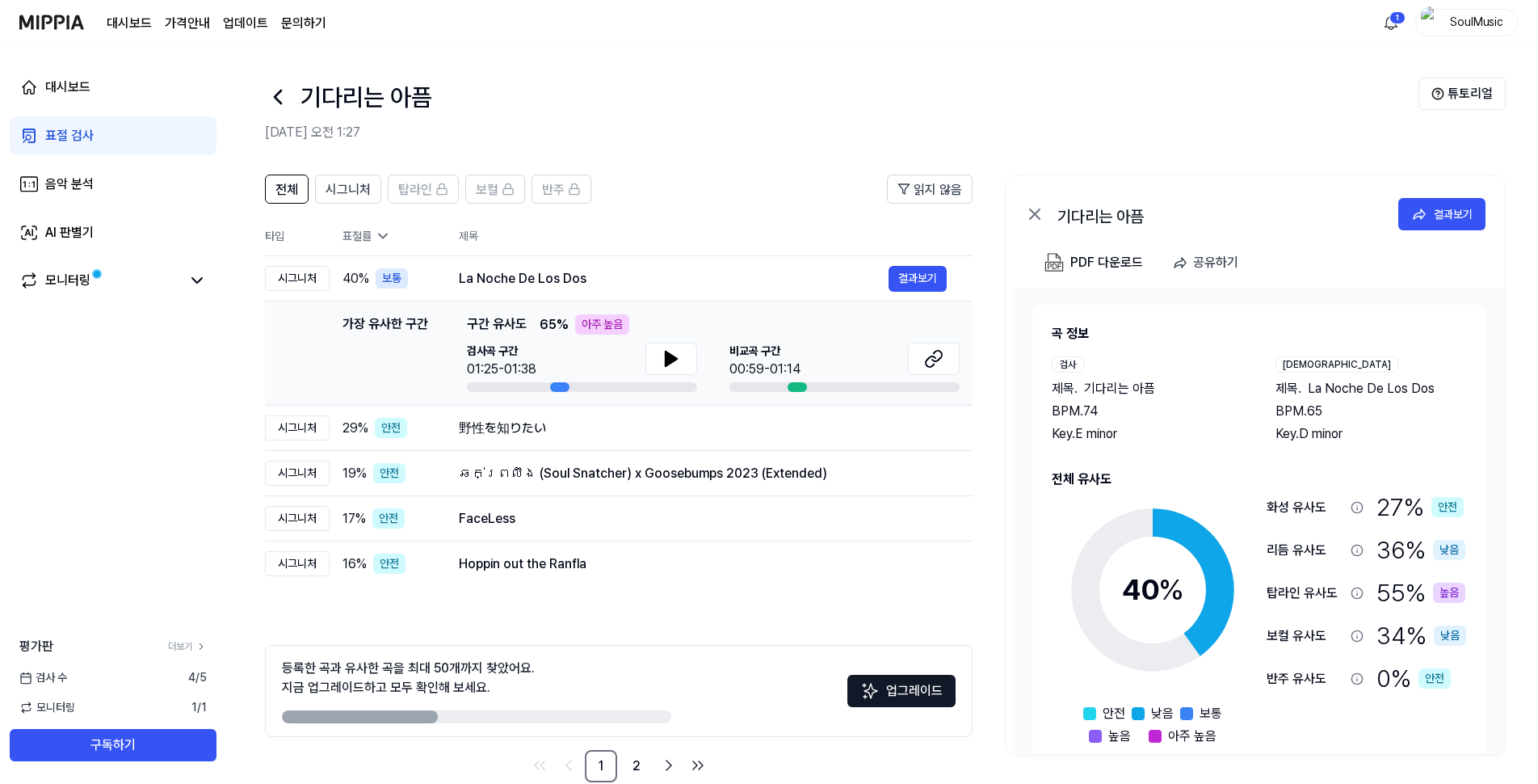
scroll to position [31, 0]
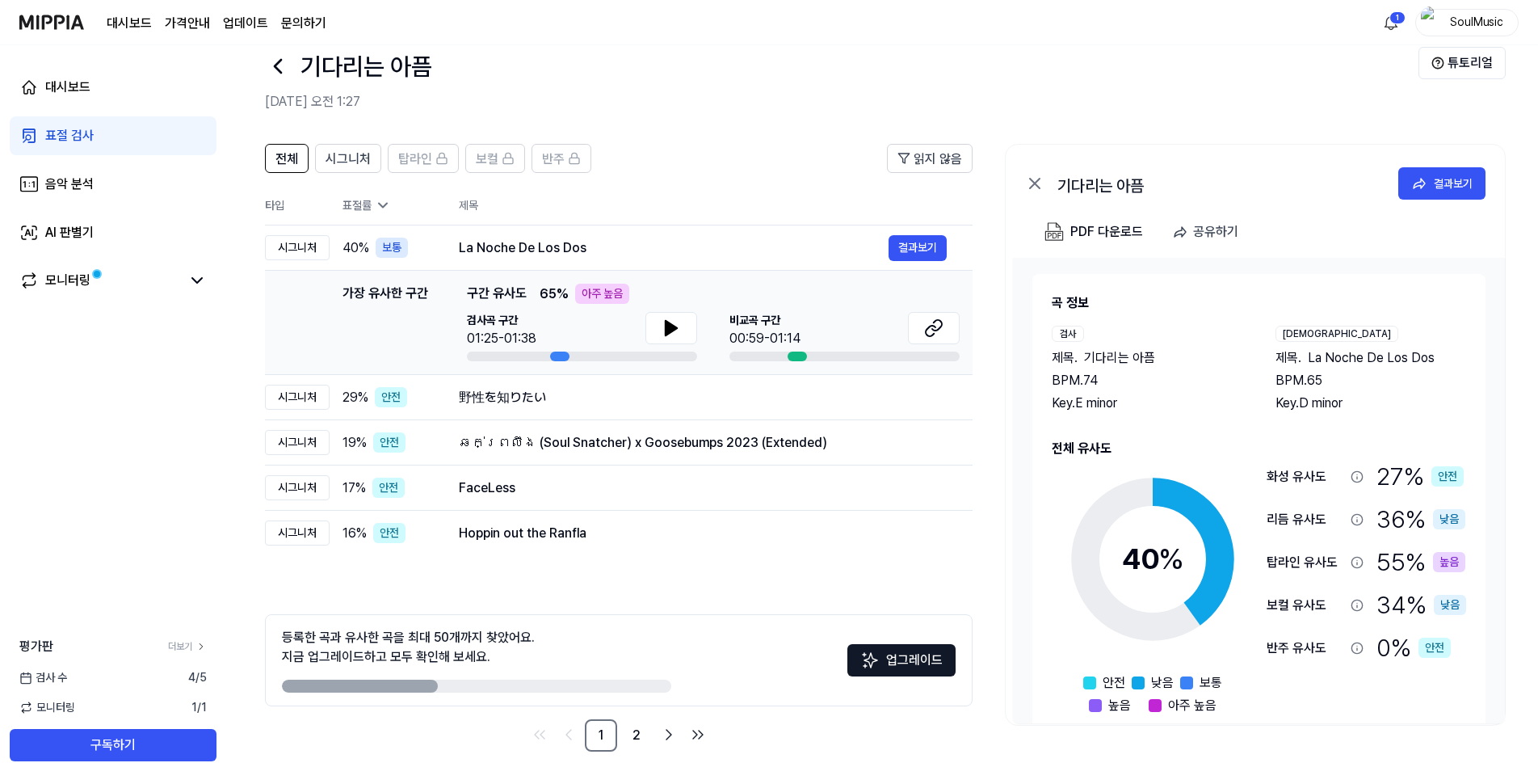
drag, startPoint x: 383, startPoint y: 684, endPoint x: 651, endPoint y: 662, distance: 268.9
click at [651, 662] on div "등록한 곡과 유사한 곡을 최대 50개까지 찾았어요. 지금 업그레이드하고 모두 확인해 보세요." at bounding box center [476, 660] width 389 height 64
click at [643, 727] on link "2" at bounding box center [637, 735] width 33 height 33
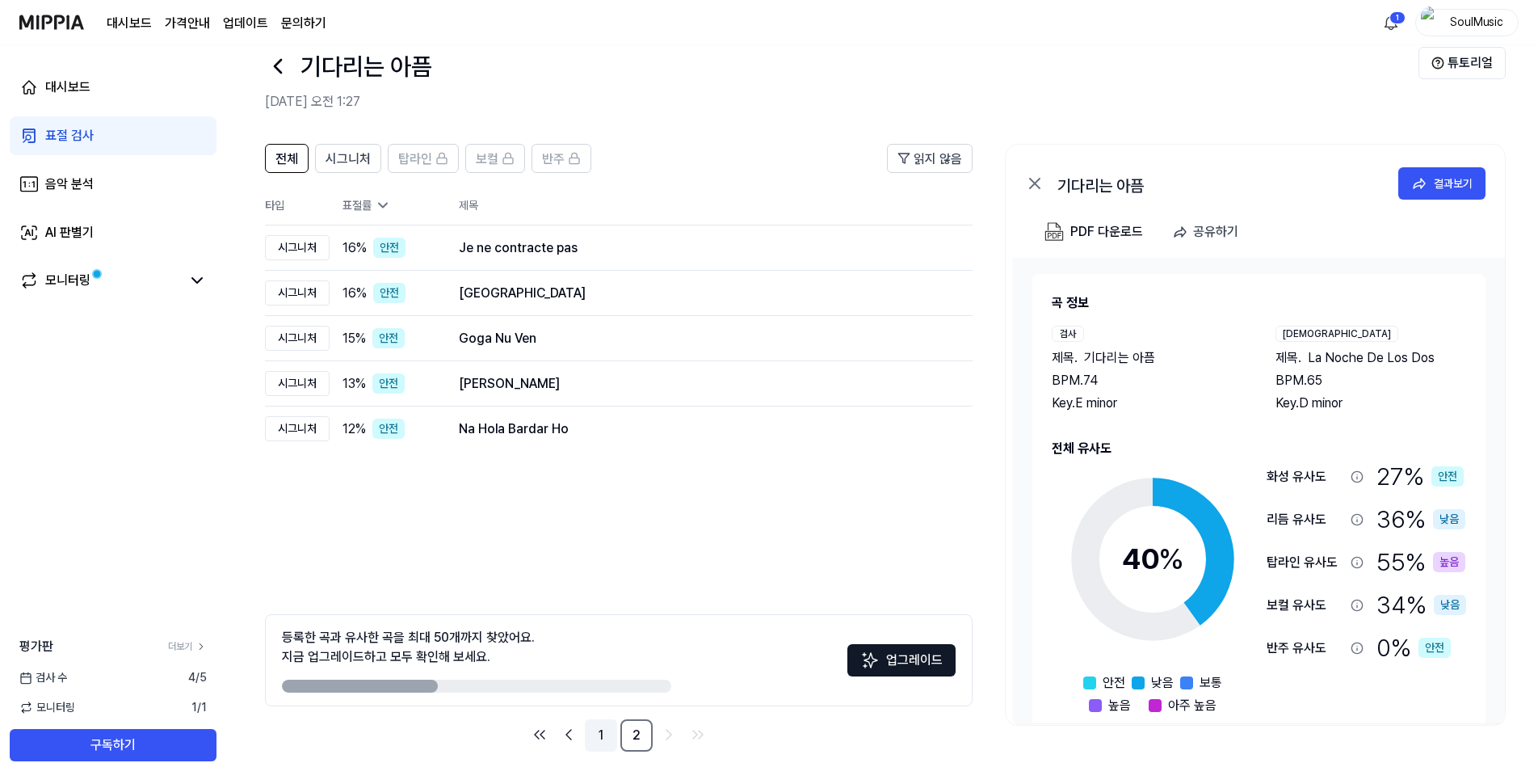
click at [607, 727] on link "1" at bounding box center [600, 735] width 33 height 33
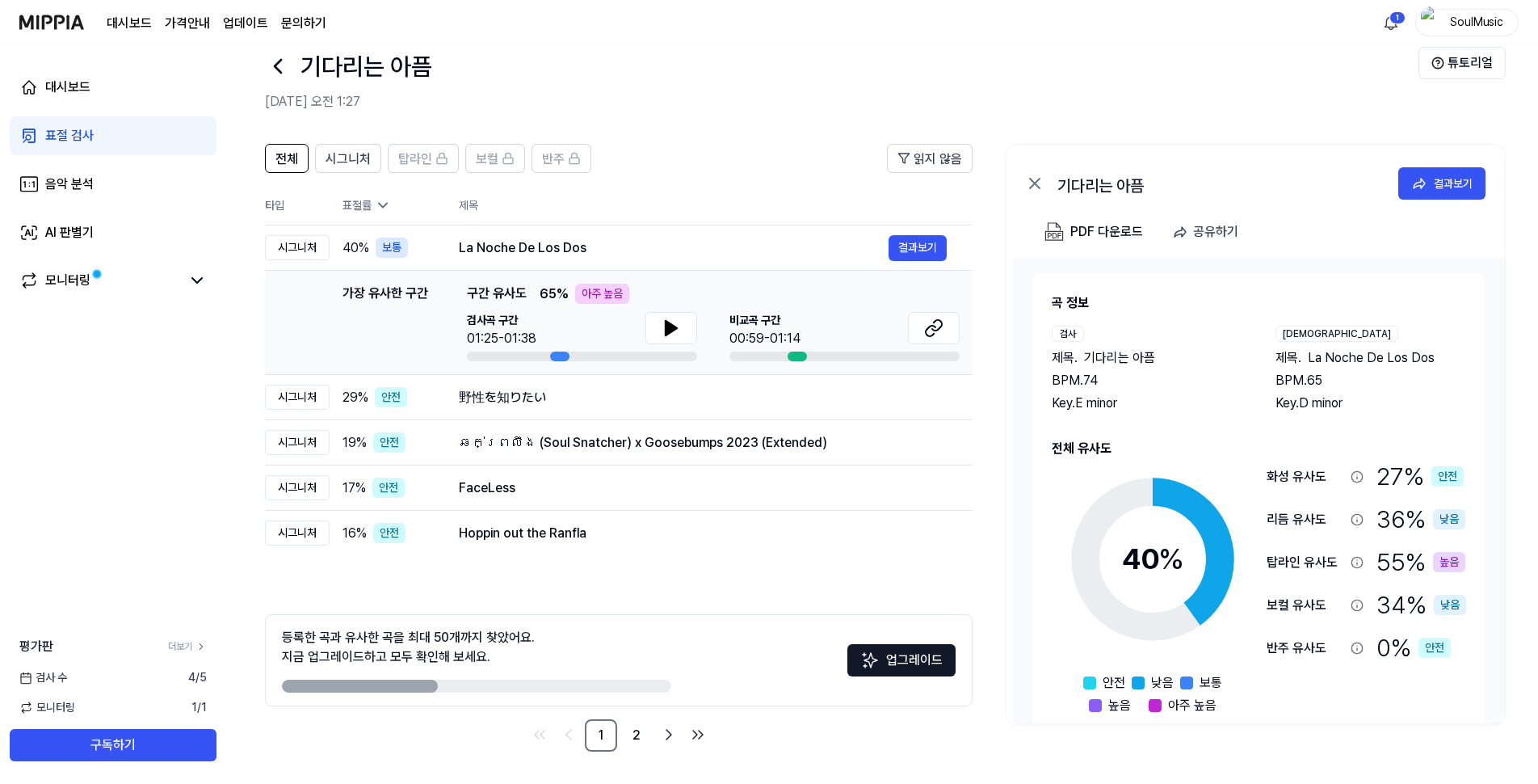
click at [207, 19] on page\) "가격안내" at bounding box center [187, 24] width 45 height 19
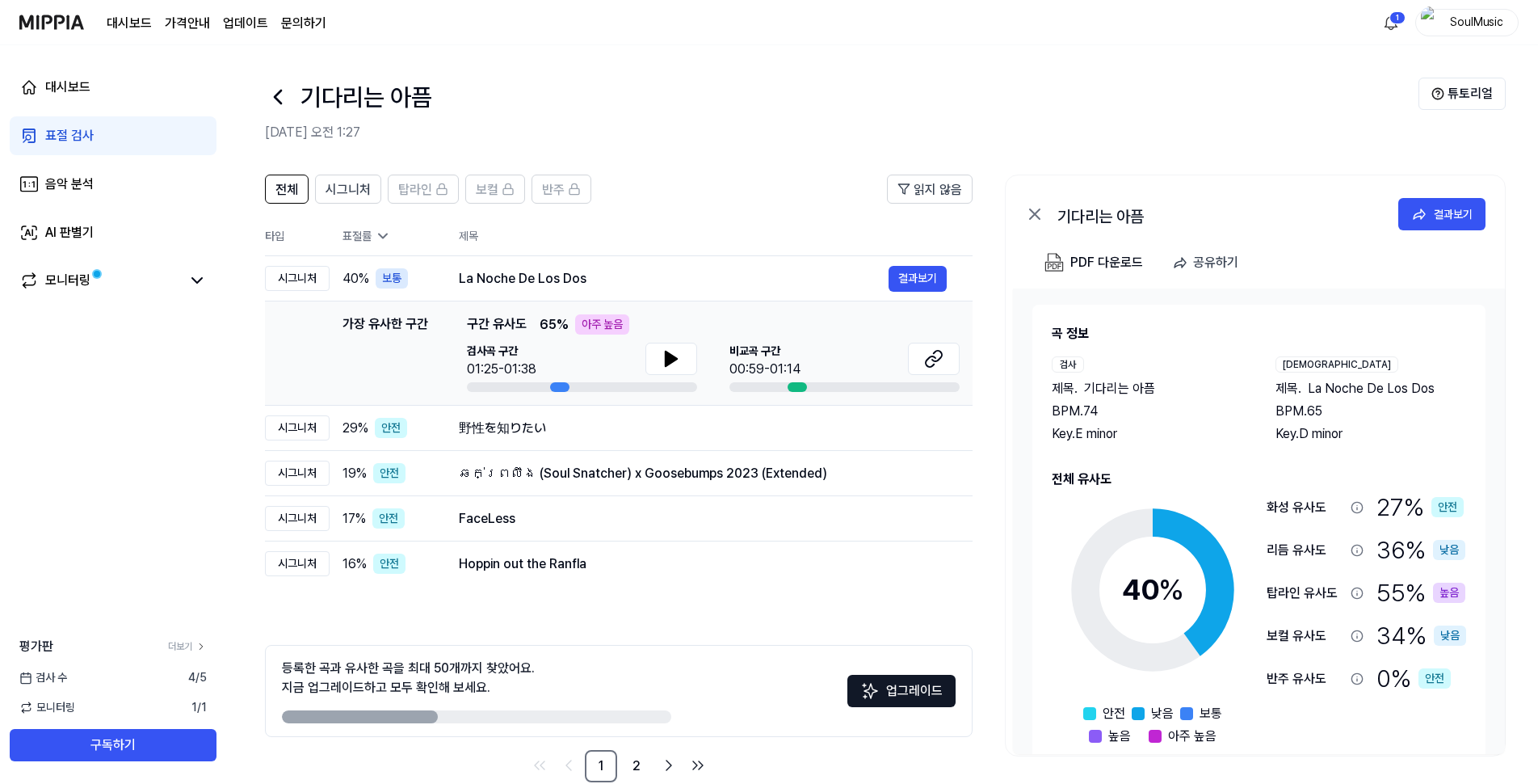
scroll to position [31, 0]
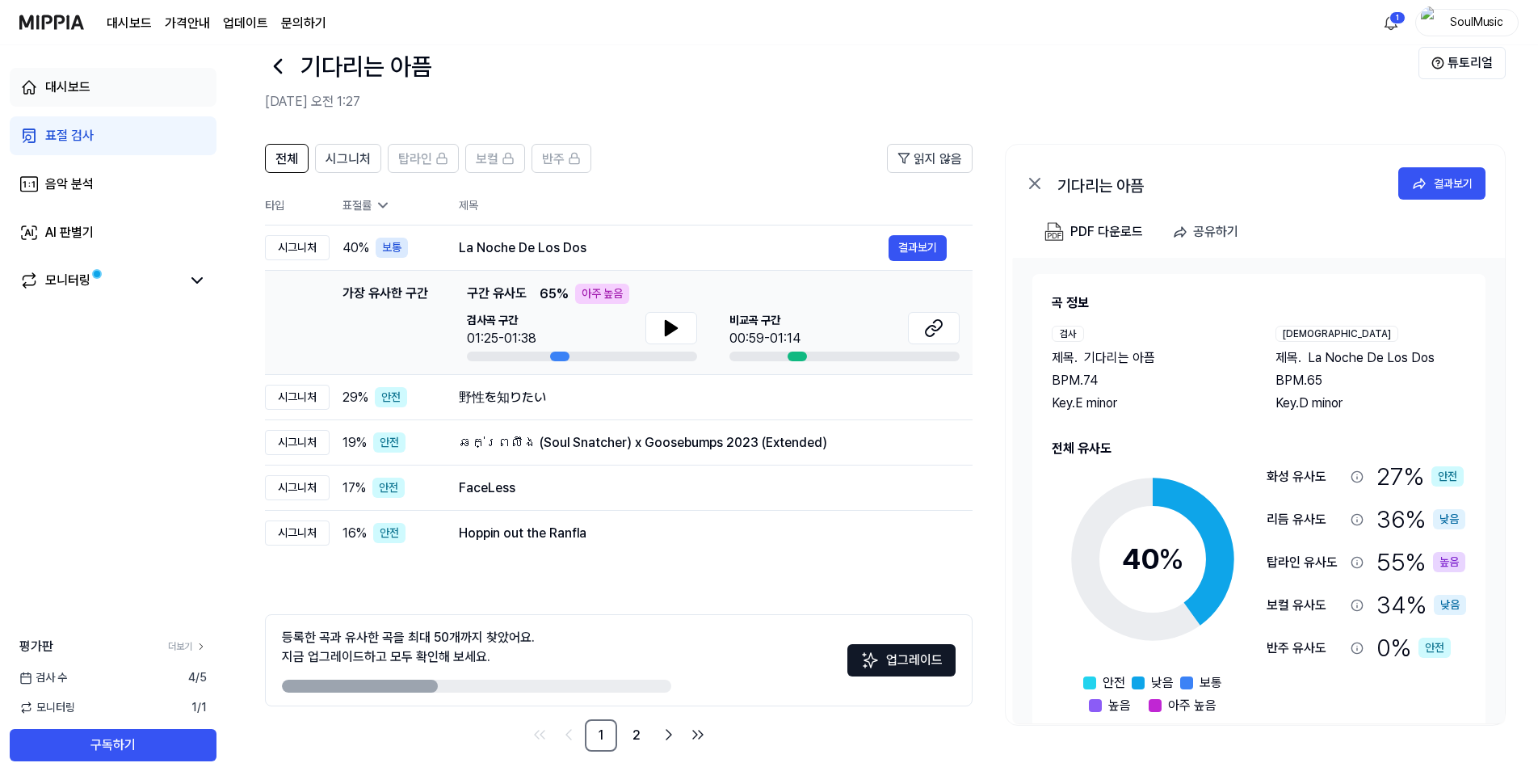
click at [52, 91] on div "대시보드" at bounding box center [67, 87] width 45 height 19
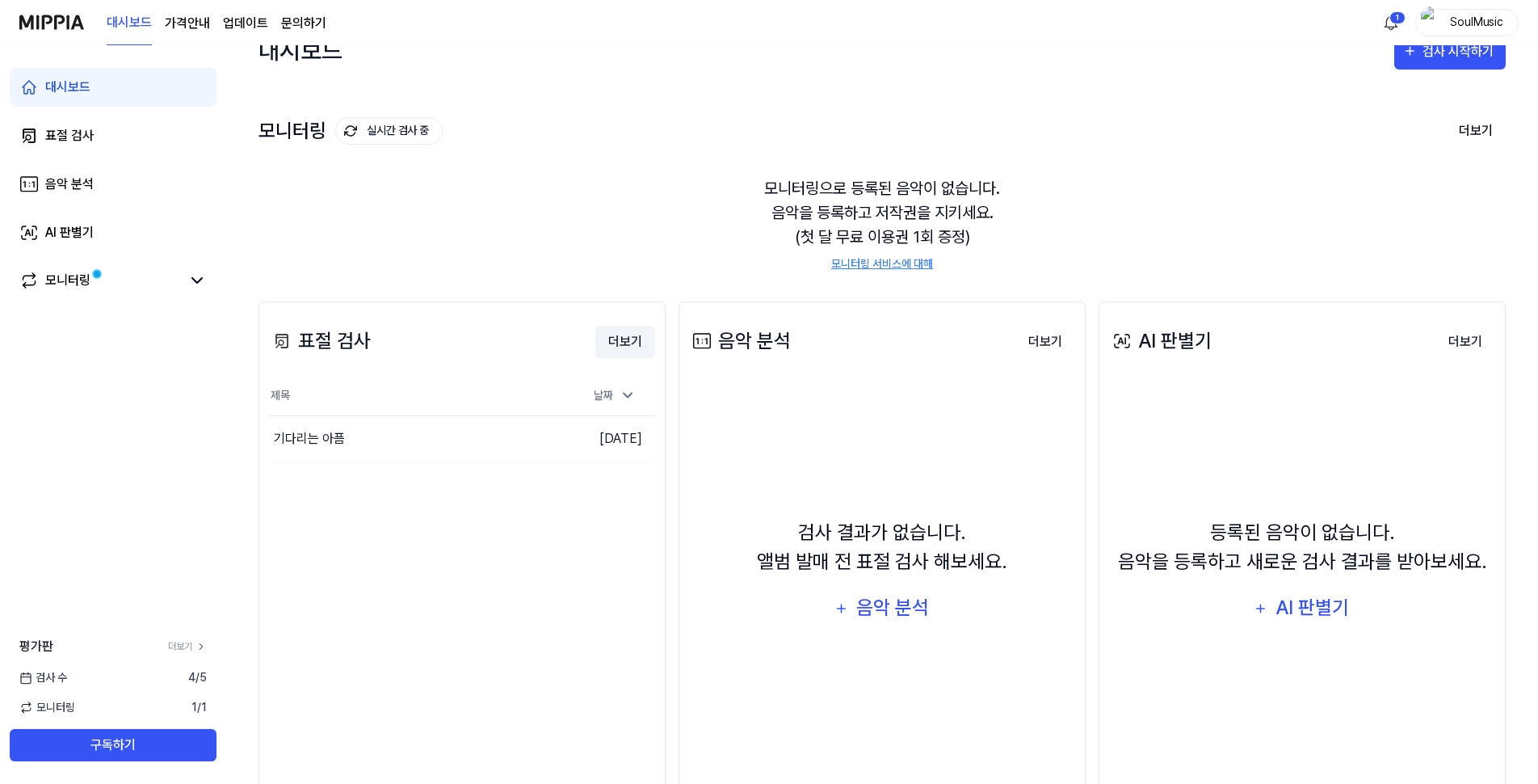
click at [628, 347] on button "더보기" at bounding box center [625, 342] width 60 height 33
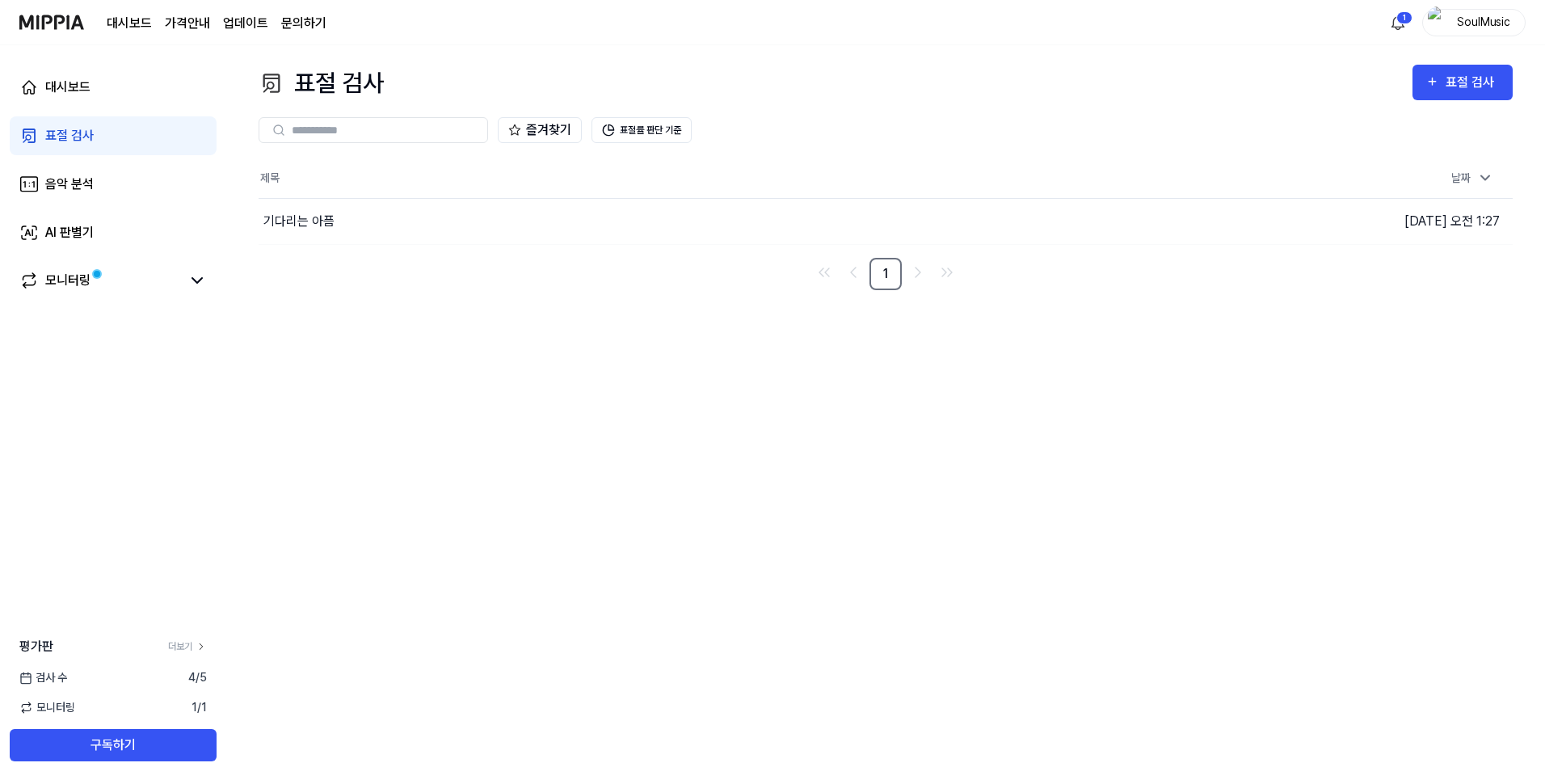
click at [360, 138] on div at bounding box center [374, 130] width 230 height 26
click at [365, 127] on input "text" at bounding box center [384, 130] width 186 height 14
click at [75, 177] on div "음악 분석" at bounding box center [69, 185] width 49 height 19
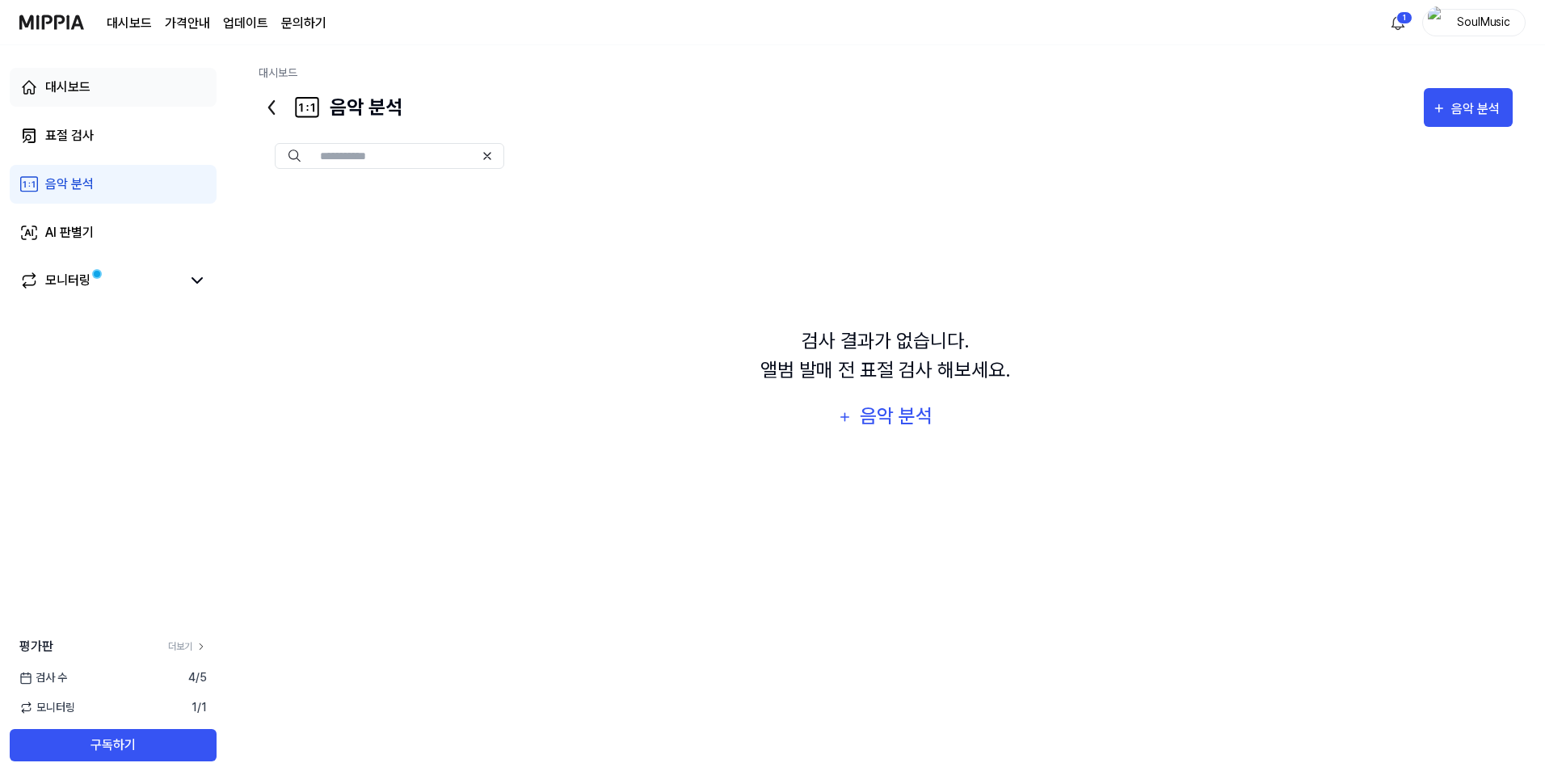
click at [64, 87] on div "대시보드" at bounding box center [67, 87] width 45 height 19
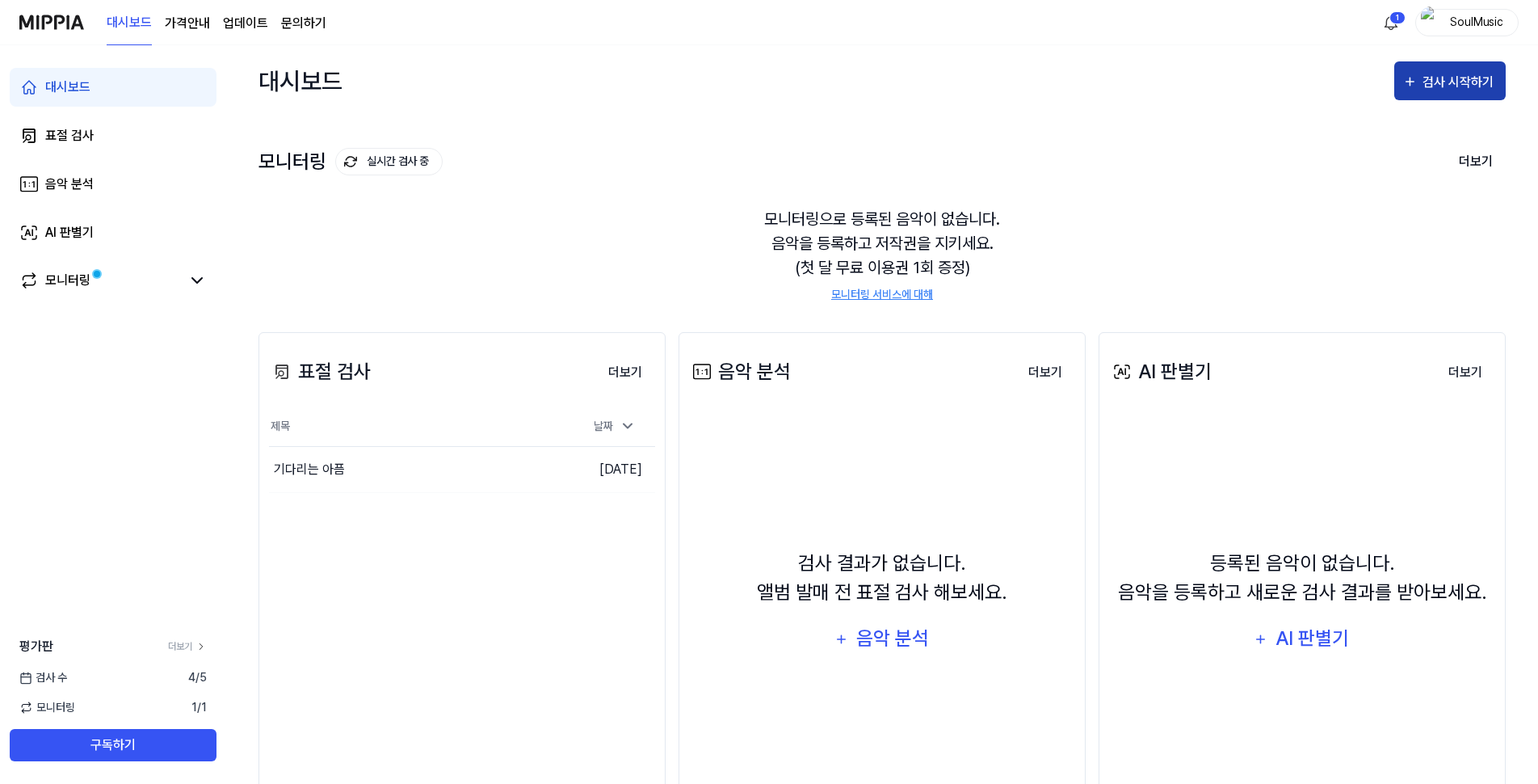
click at [1414, 84] on icon "button" at bounding box center [1409, 81] width 15 height 19
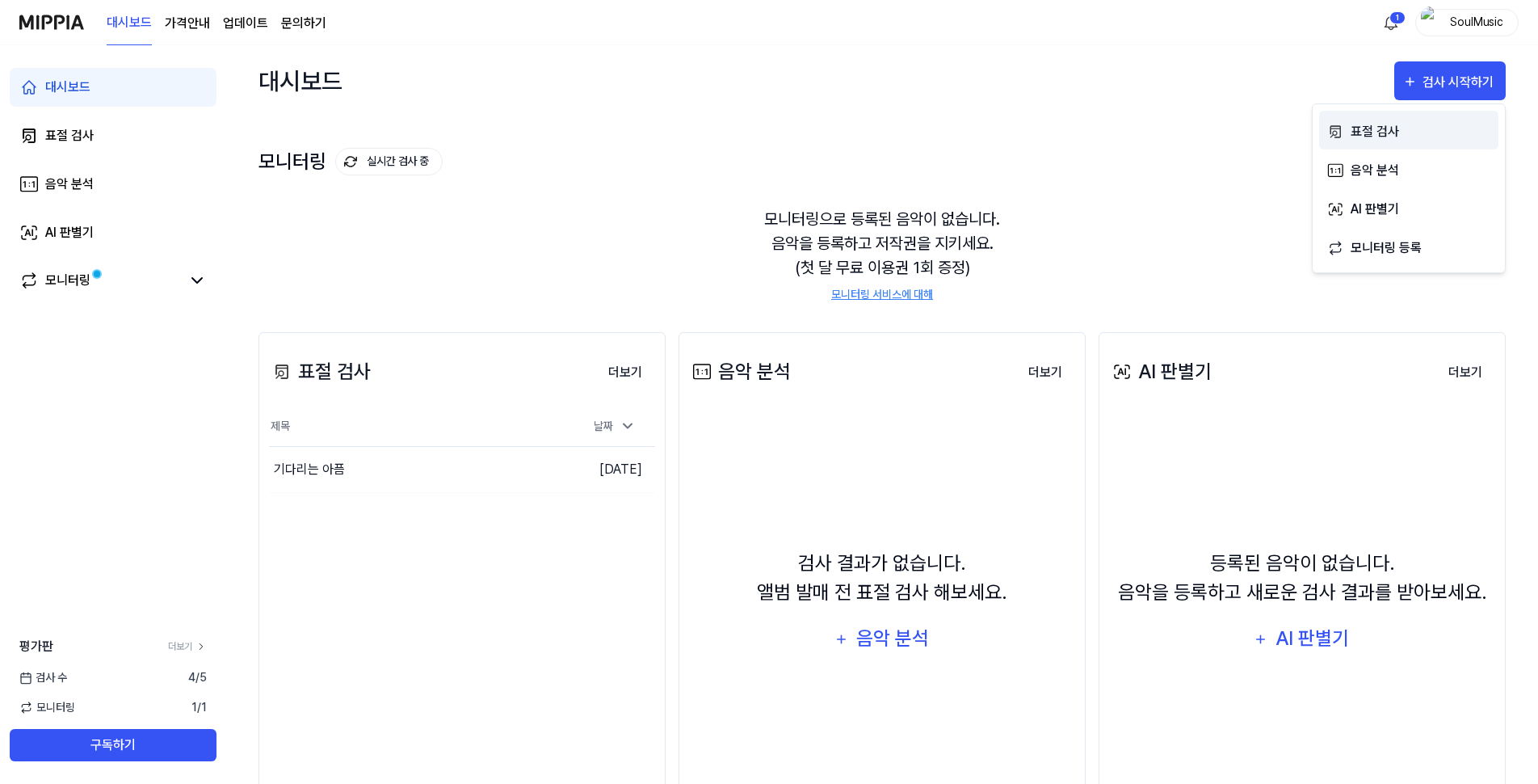
click at [1361, 125] on div "표절 검사" at bounding box center [1421, 132] width 140 height 21
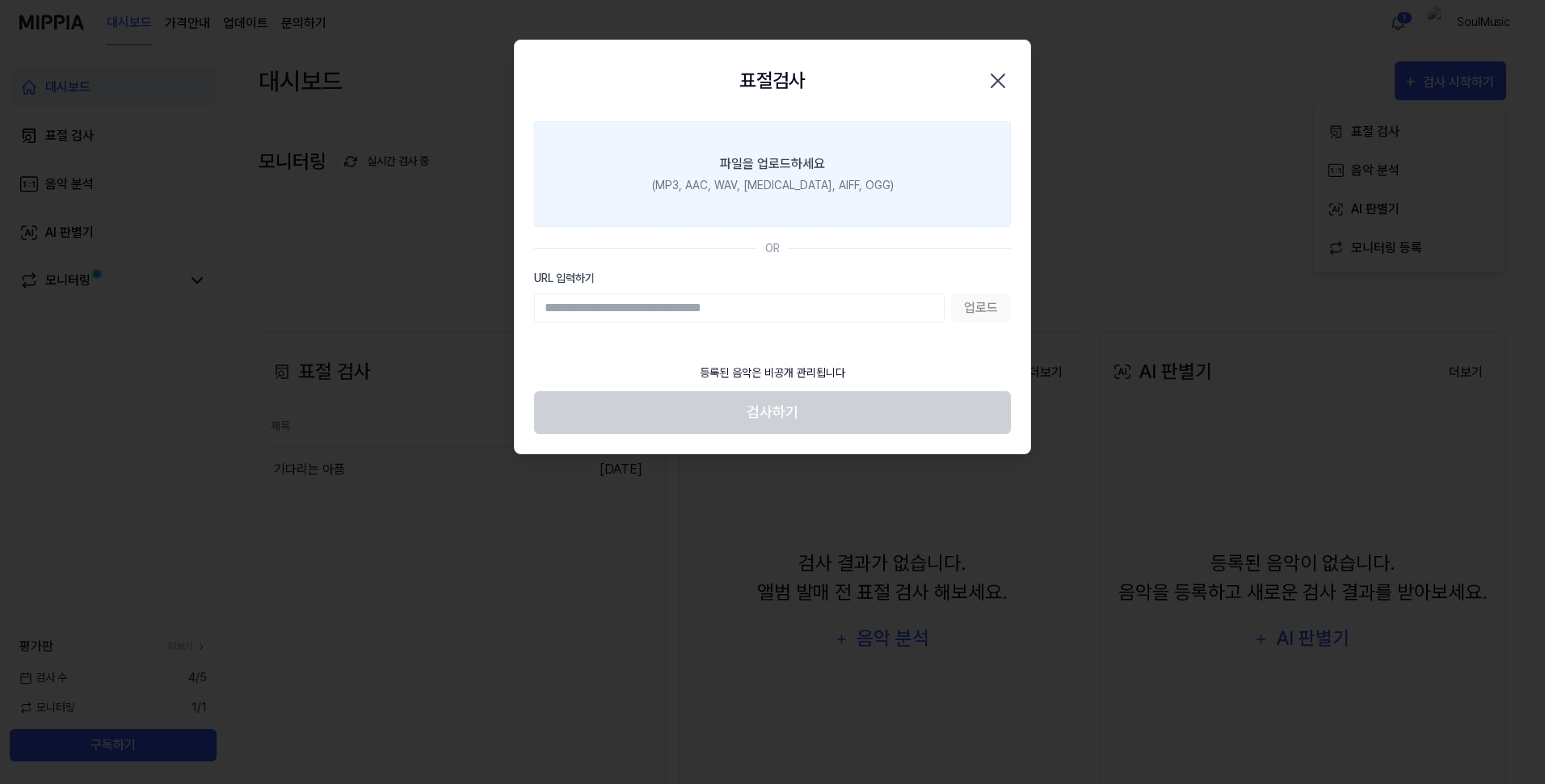
click at [773, 162] on div "파일을 업로드하세요" at bounding box center [772, 164] width 105 height 19
click at [0, 0] on input "파일을 업로드하세요 (MP3, AAC, WAV, [MEDICAL_DATA], AIFF, OGG)" at bounding box center [0, 0] width 0 height 0
click at [711, 157] on label "파일을 업로드하세요 (MP3, AAC, WAV, [MEDICAL_DATA], AIFF, OGG)" at bounding box center [773, 174] width 477 height 106
click at [0, 0] on input "파일을 업로드하세요 (MP3, AAC, WAV, [MEDICAL_DATA], AIFF, OGG)" at bounding box center [0, 0] width 0 height 0
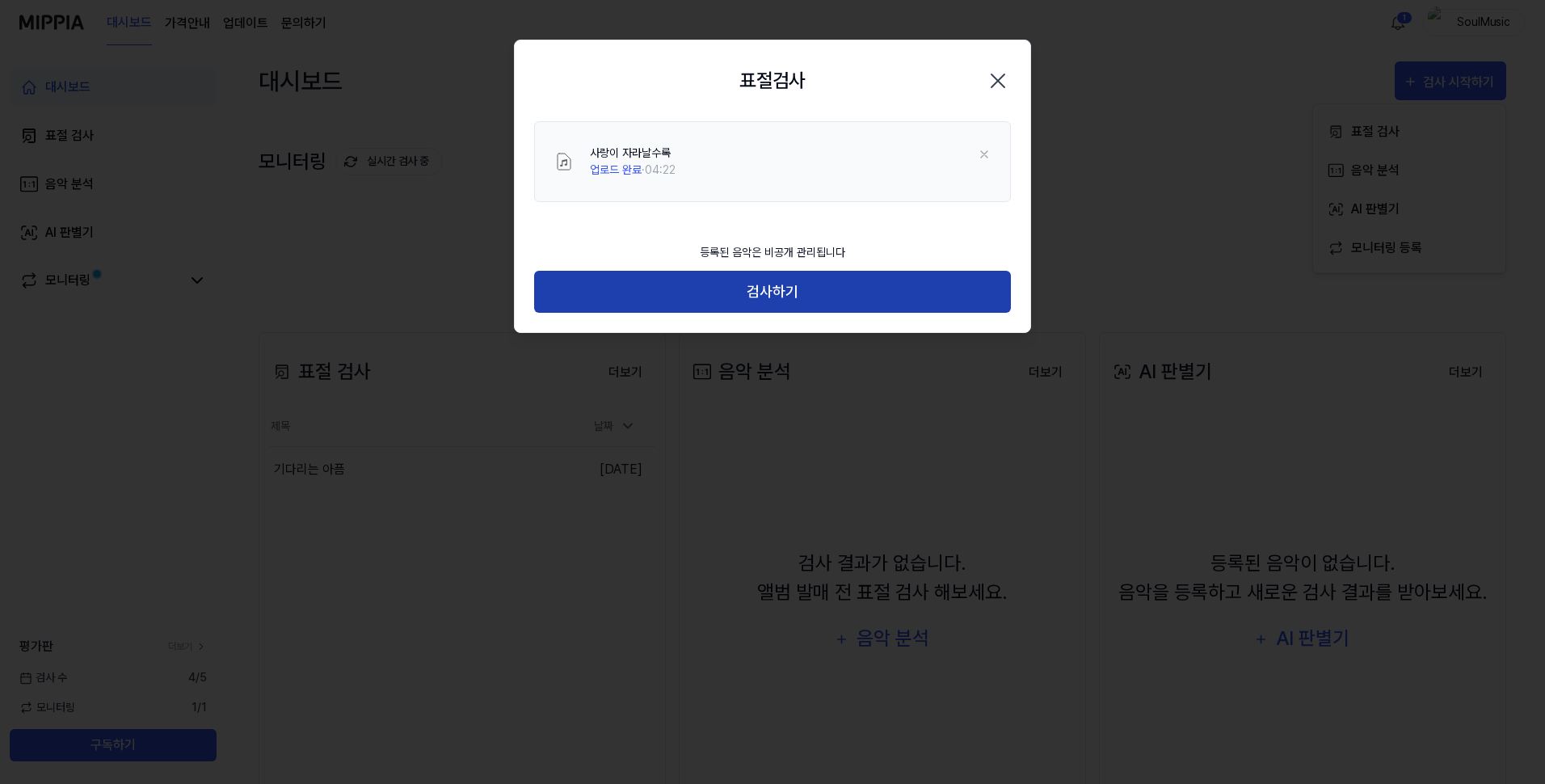
click at [754, 291] on button "검사하기" at bounding box center [773, 292] width 477 height 42
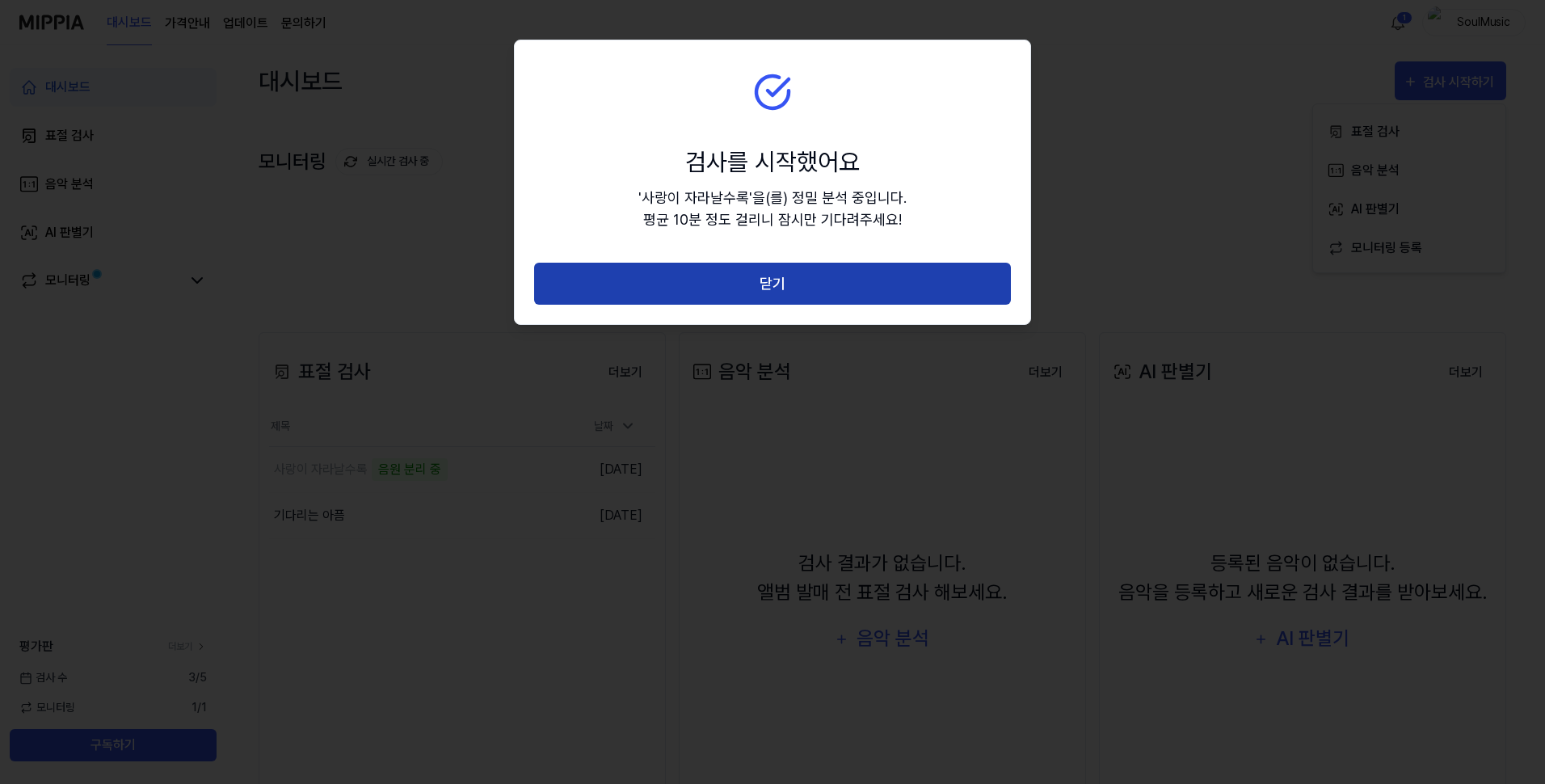
click at [699, 290] on button "닫기" at bounding box center [773, 283] width 477 height 42
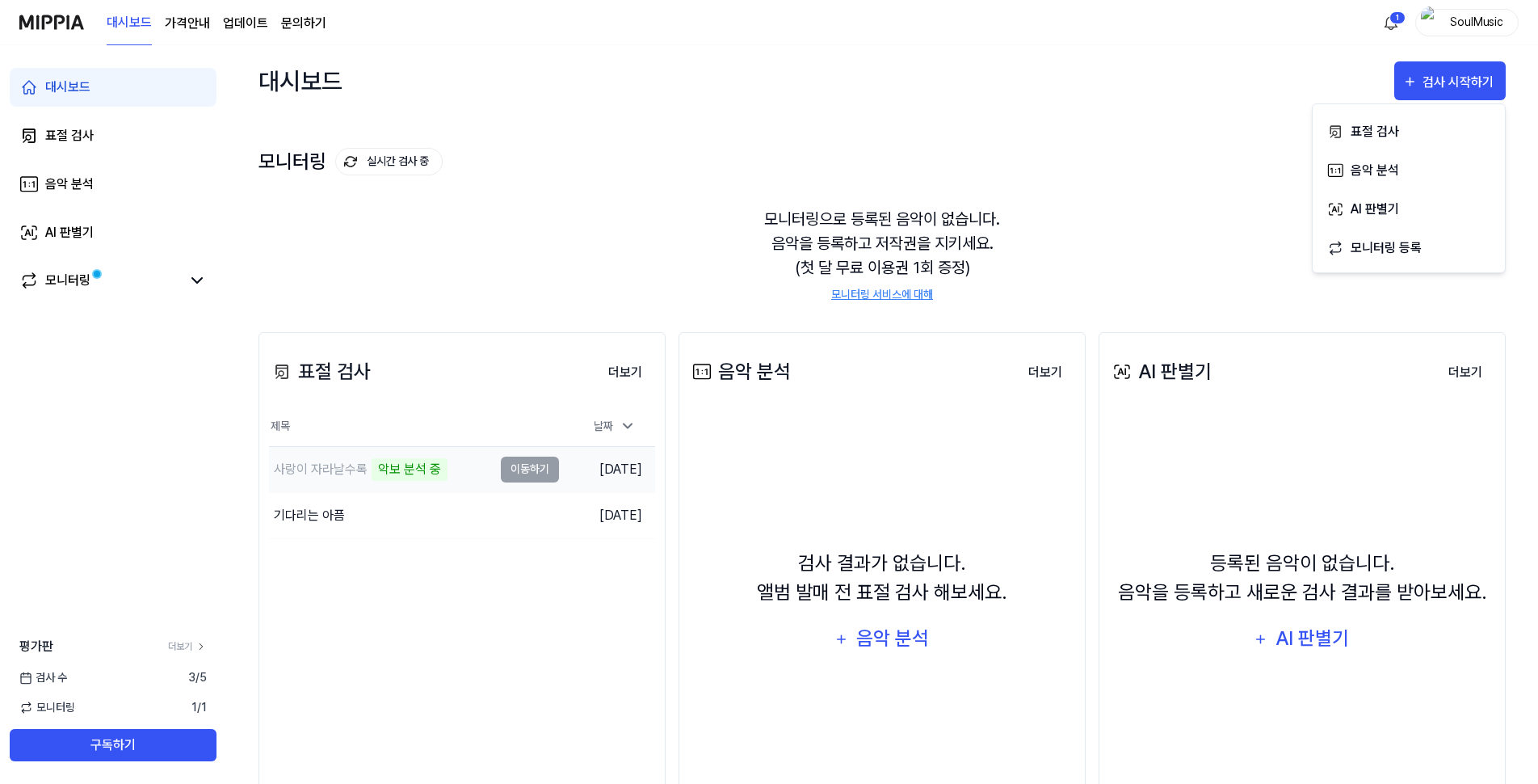
click at [522, 472] on td "사랑이 자라날수록 악보 분석 중 이동하기" at bounding box center [414, 469] width 290 height 45
click at [537, 478] on td "사랑이 자라날수록 악보 분석 중 이동하기" at bounding box center [414, 469] width 290 height 45
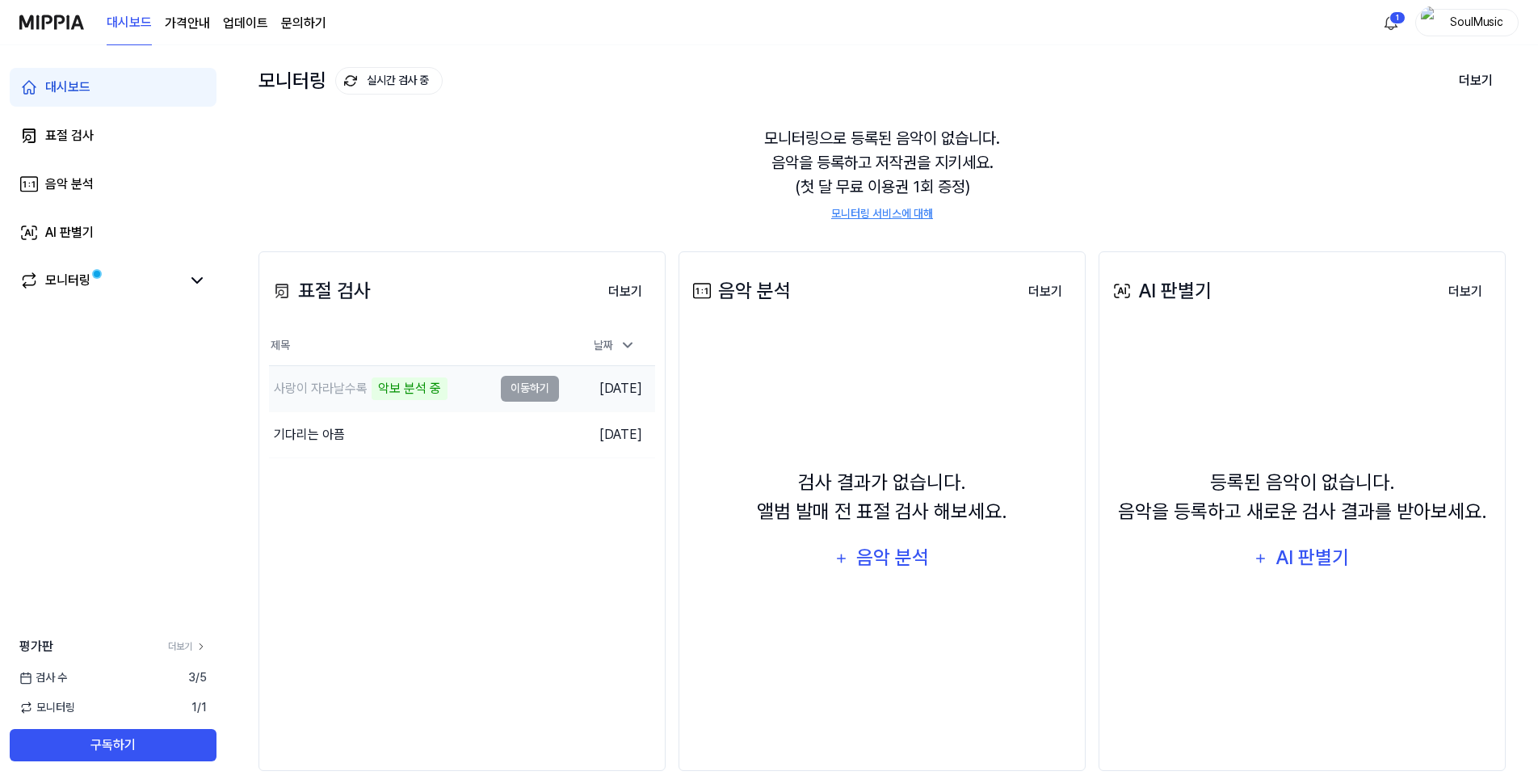
click at [522, 394] on td "사랑이 자라날수록 악보 분석 중 이동하기" at bounding box center [414, 388] width 290 height 45
click at [331, 391] on div "사랑이 자라날수록" at bounding box center [320, 388] width 94 height 19
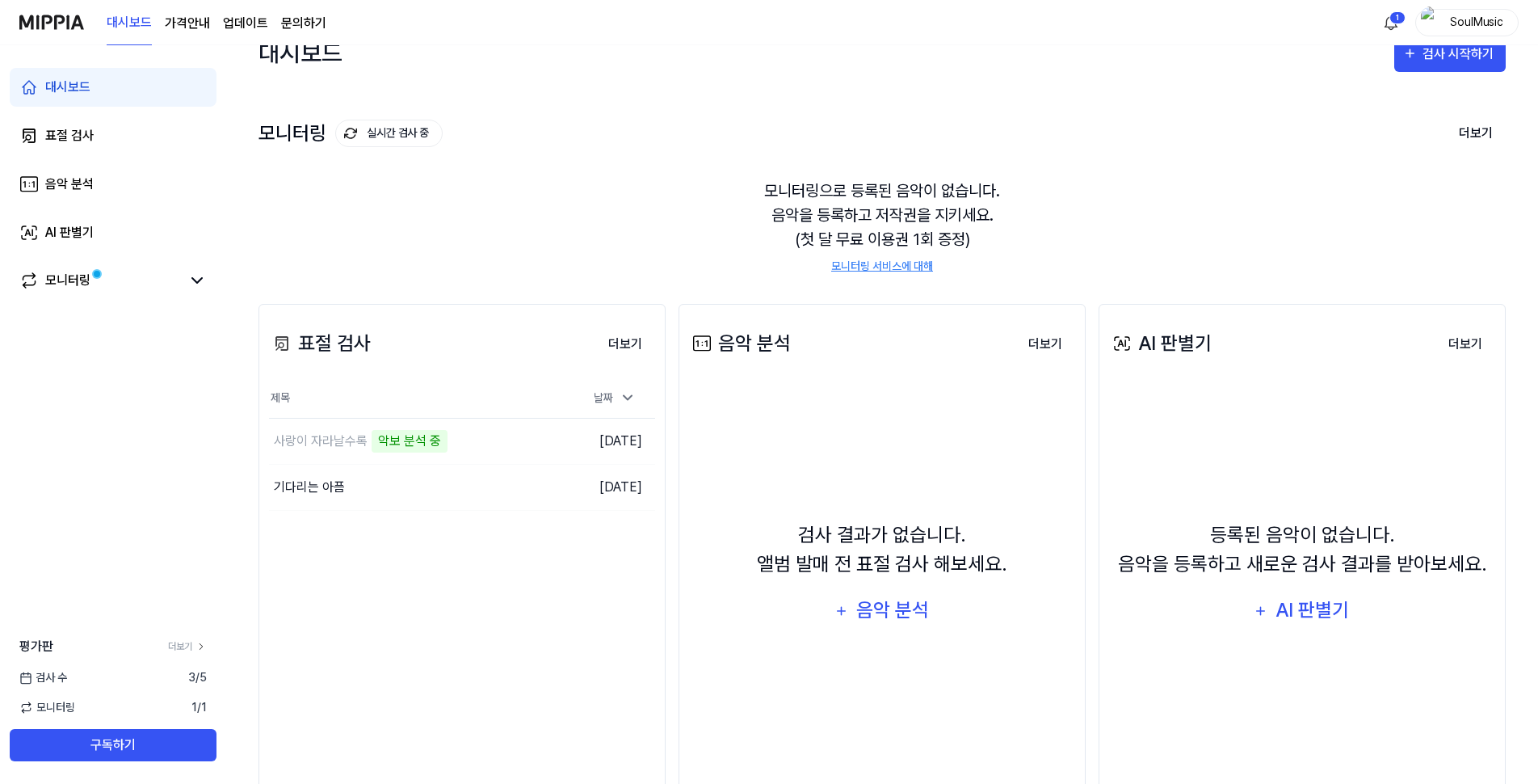
scroll to position [0, 0]
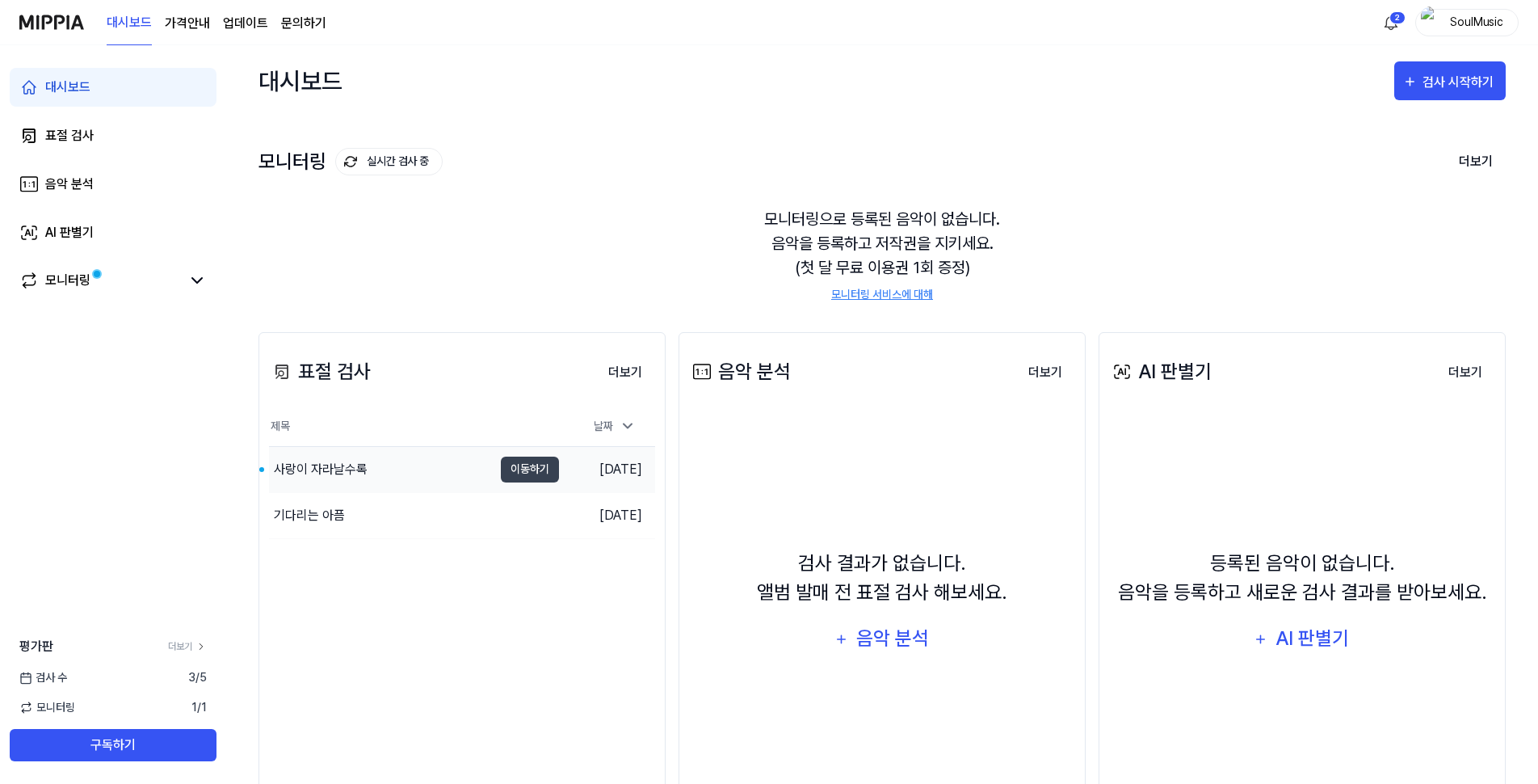
click at [310, 467] on div "사랑이 자라날수록" at bounding box center [320, 470] width 94 height 19
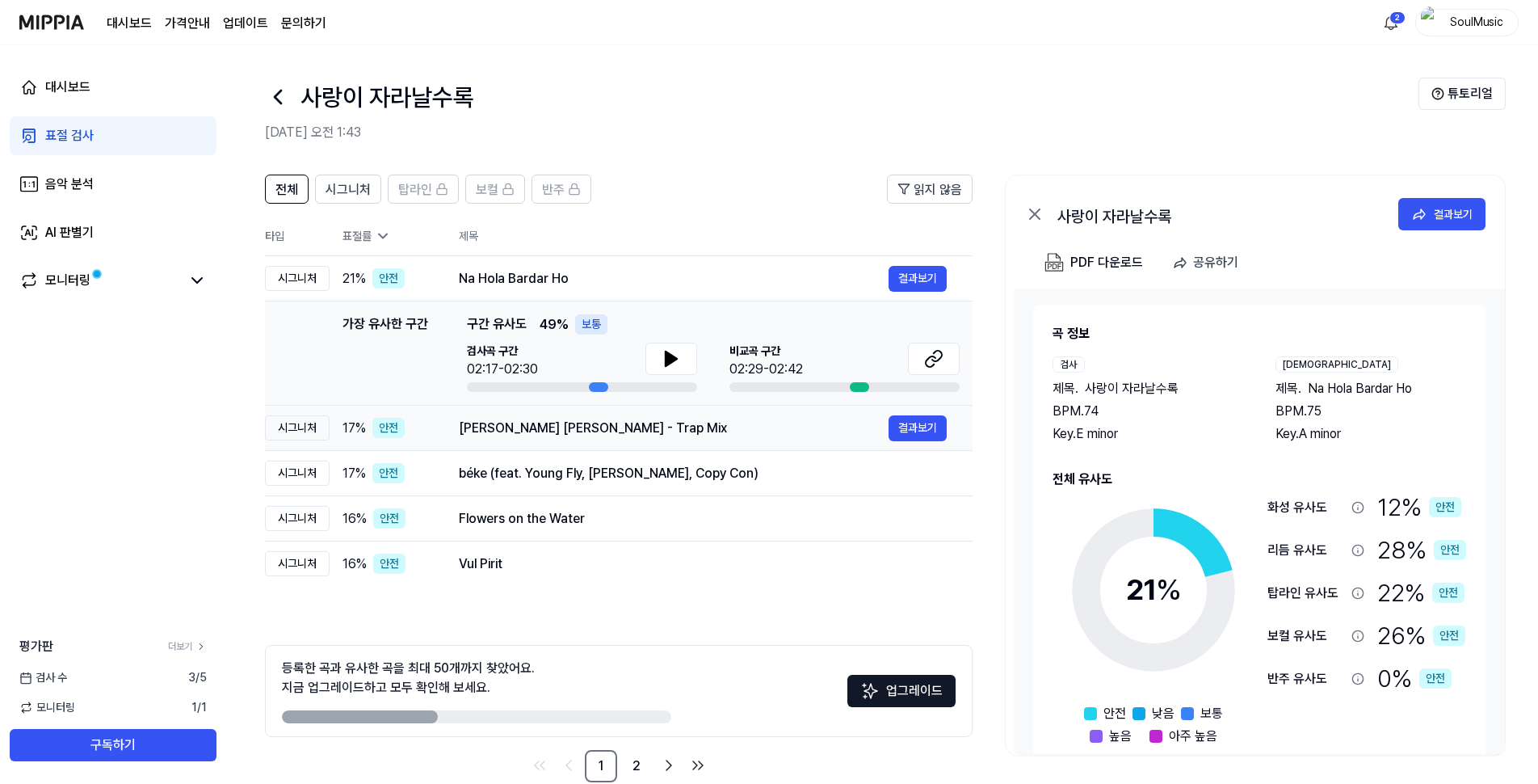
scroll to position [31, 0]
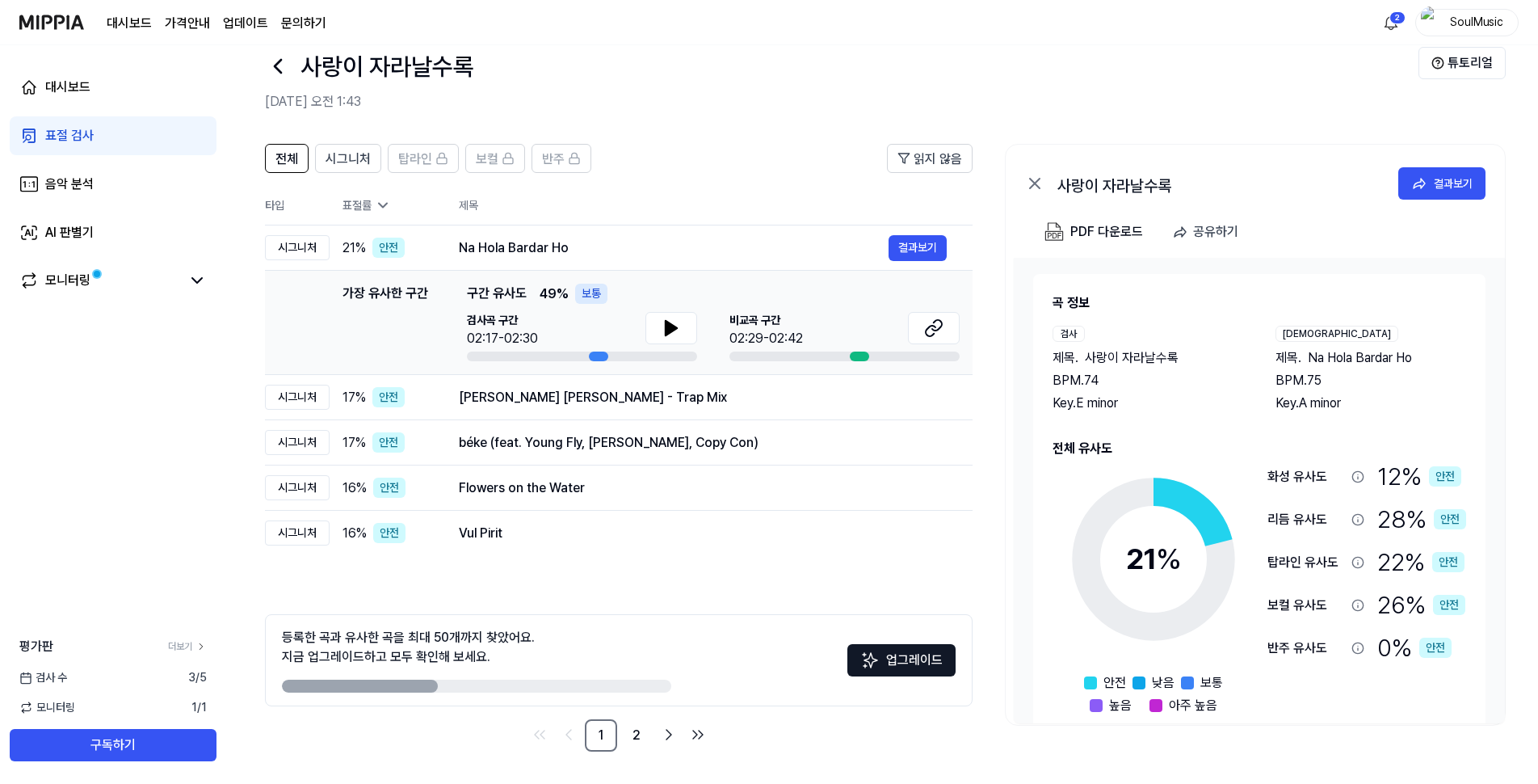
drag, startPoint x: 391, startPoint y: 678, endPoint x: 648, endPoint y: 682, distance: 257.0
click at [648, 682] on div "등록한 곡과 유사한 곡을 최대 50개까지 찾았어요. 지금 업그레이드하고 모두 확인해 보세요." at bounding box center [476, 660] width 389 height 64
